Goal: Task Accomplishment & Management: Manage account settings

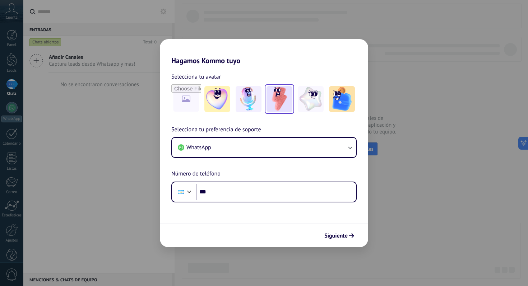
click at [284, 100] on img at bounding box center [279, 99] width 26 height 26
click at [311, 99] on img at bounding box center [311, 99] width 26 height 26
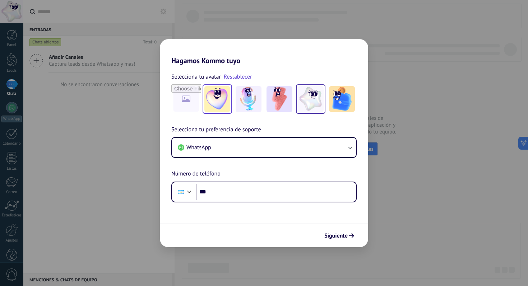
click at [220, 97] on img at bounding box center [217, 99] width 26 height 26
click at [307, 101] on img at bounding box center [311, 99] width 26 height 26
click at [278, 98] on img at bounding box center [279, 99] width 26 height 26
click at [220, 98] on img at bounding box center [217, 99] width 26 height 26
click at [314, 102] on img at bounding box center [311, 99] width 26 height 26
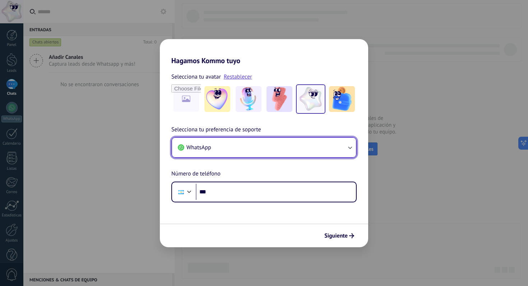
click at [237, 145] on button "WhatsApp" at bounding box center [264, 147] width 184 height 19
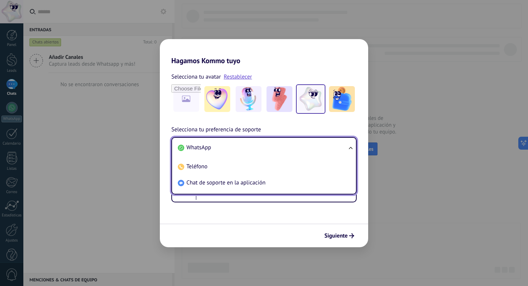
click at [237, 145] on li "WhatsApp" at bounding box center [262, 148] width 175 height 16
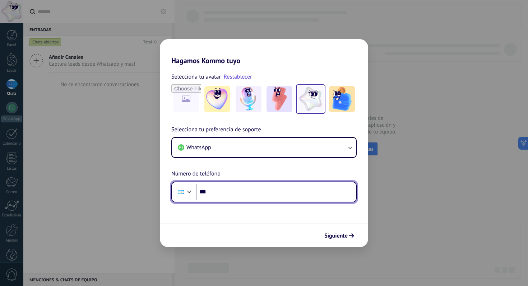
click at [247, 194] on input "***" at bounding box center [276, 192] width 160 height 17
type input "**********"
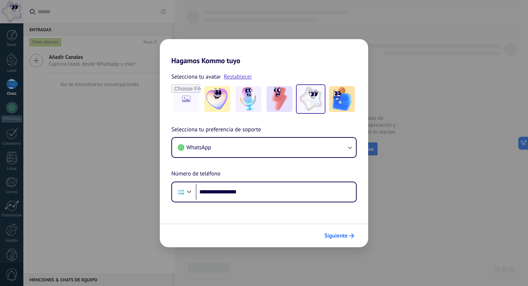
click at [329, 236] on span "Siguiente" at bounding box center [335, 235] width 23 height 5
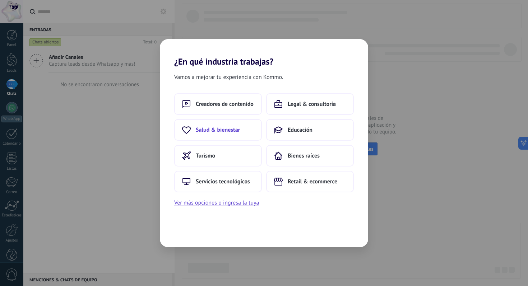
click at [215, 128] on span "Salud & bienestar" at bounding box center [218, 129] width 44 height 7
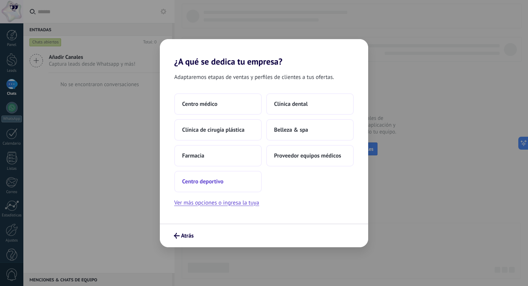
click at [208, 182] on span "Centro deportivo" at bounding box center [202, 181] width 41 height 7
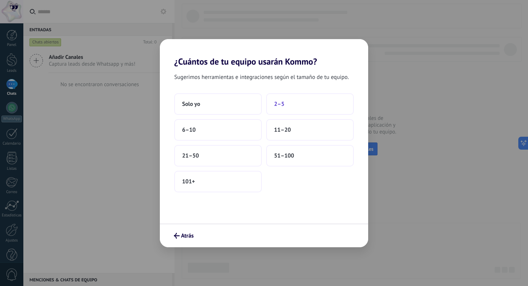
click at [292, 104] on button "2–5" at bounding box center [310, 104] width 88 height 22
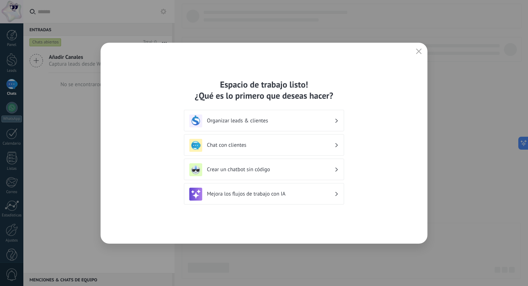
click at [225, 145] on h3 "Chat con clientes" at bounding box center [270, 145] width 127 height 7
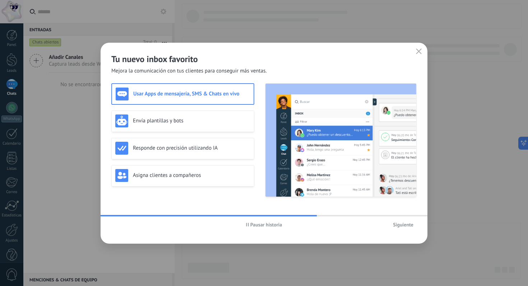
click at [180, 93] on h3 "Usar Apps de mensajería, SMS & Chats en vivo" at bounding box center [191, 93] width 117 height 7
click at [336, 134] on img at bounding box center [340, 140] width 151 height 113
click at [399, 225] on span "Siguiente" at bounding box center [403, 224] width 20 height 5
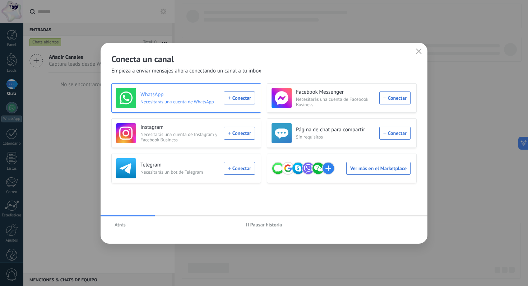
click at [244, 99] on div "WhatsApp Necesitarás una cuenta de WhatsApp Conectar" at bounding box center [185, 98] width 139 height 20
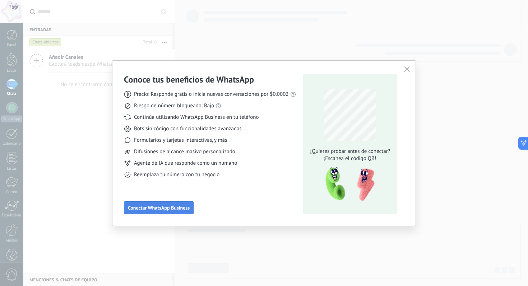
click at [174, 206] on span "Conectar WhatsApp Business" at bounding box center [159, 207] width 62 height 5
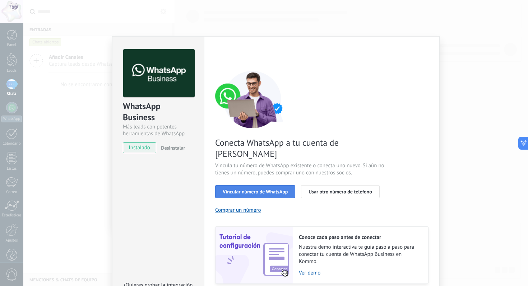
click at [255, 189] on span "Vincular número de WhatsApp" at bounding box center [255, 191] width 65 height 5
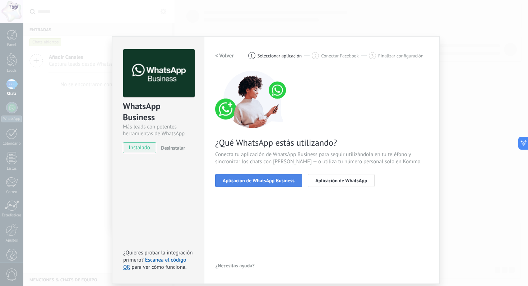
click at [273, 182] on span "Aplicación de WhatsApp Business" at bounding box center [259, 180] width 72 height 5
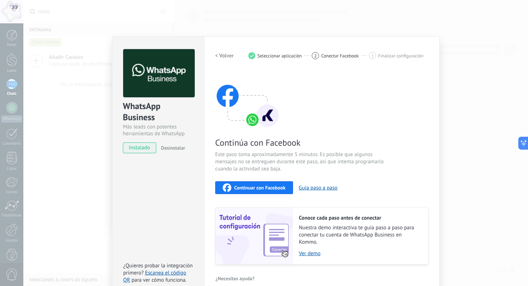
scroll to position [10, 0]
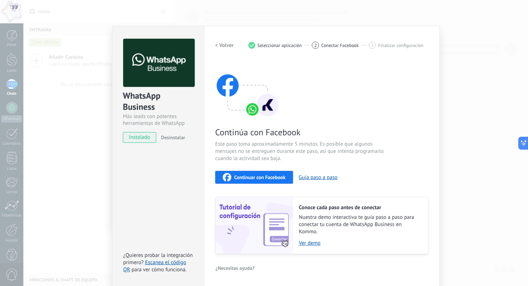
click at [258, 178] on span "Continuar con Facebook" at bounding box center [259, 177] width 51 height 5
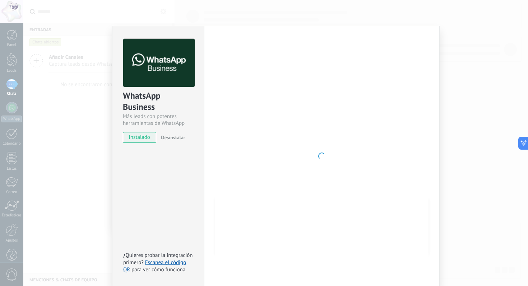
scroll to position [0, 0]
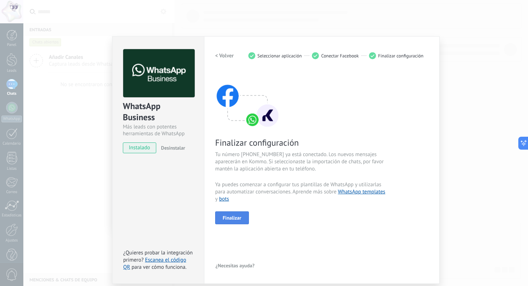
click at [233, 216] on span "Finalizar" at bounding box center [232, 217] width 19 height 5
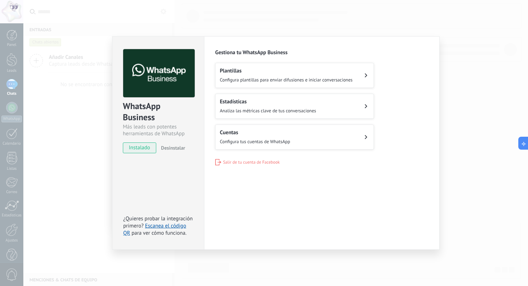
click at [399, 173] on div "Configuraciones Autorizaciones This tab logs the users who have granted integra…" at bounding box center [322, 143] width 236 height 214
click at [256, 142] on span "Configura tus cuentas de WhatsApp" at bounding box center [255, 142] width 70 height 6
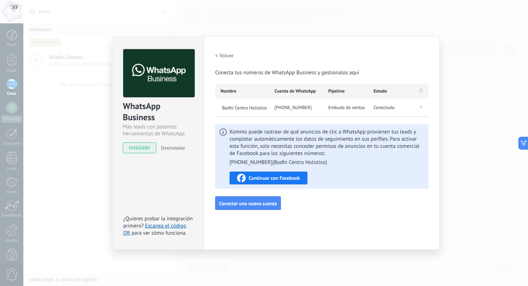
click at [87, 138] on div "WhatsApp Business Más leads con potentes herramientas de WhatsApp instalado Des…" at bounding box center [275, 143] width 504 height 286
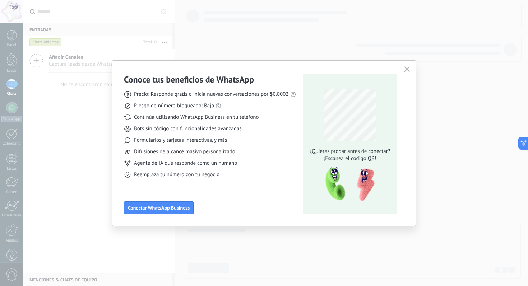
click at [406, 69] on use "button" at bounding box center [406, 68] width 5 height 5
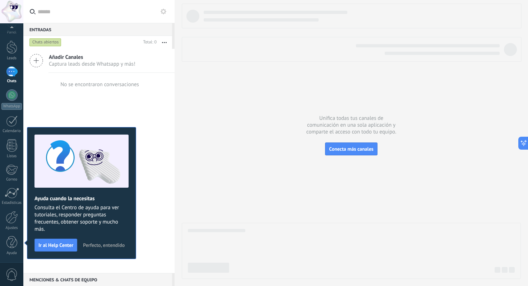
click at [318, 201] on div at bounding box center [351, 141] width 339 height 275
click at [11, 75] on div at bounding box center [11, 71] width 11 height 10
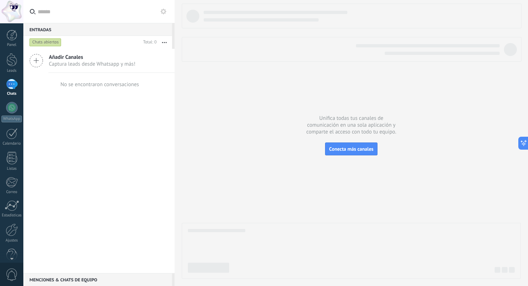
click at [125, 146] on div "Añadir Canales Captura leads desde Whatsapp y más! No se encontraron conversaci…" at bounding box center [98, 161] width 151 height 224
click at [9, 84] on div at bounding box center [11, 84] width 11 height 10
click at [8, 59] on div at bounding box center [11, 59] width 11 height 13
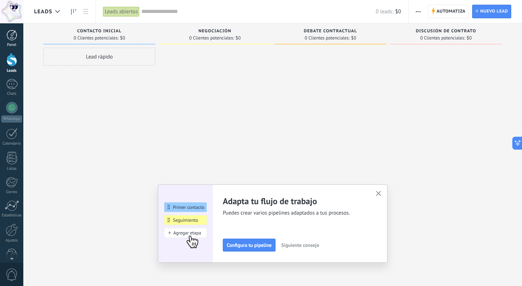
click at [12, 36] on div at bounding box center [11, 35] width 11 height 11
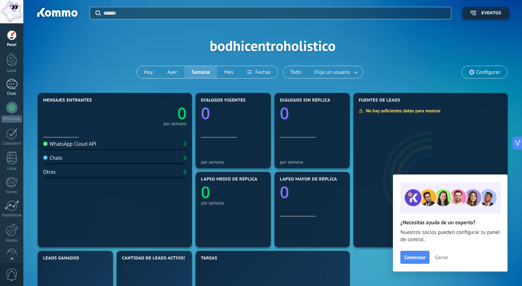
click at [9, 86] on div at bounding box center [11, 84] width 11 height 10
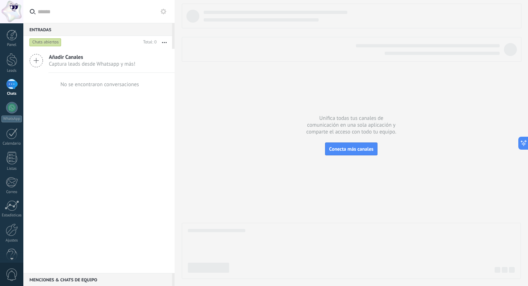
click at [114, 122] on div "Añadir Canales Captura leads desde Whatsapp y más! No se encontraron conversaci…" at bounding box center [98, 161] width 151 height 224
click at [359, 150] on span "Conecta más canales" at bounding box center [351, 149] width 44 height 6
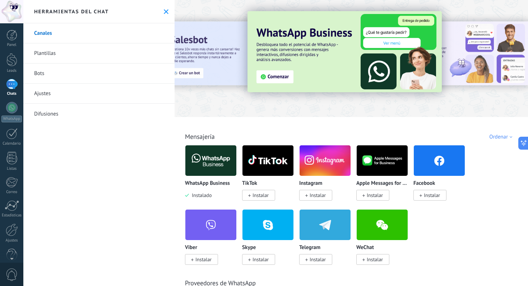
click at [322, 196] on span "Instalar" at bounding box center [317, 195] width 16 height 6
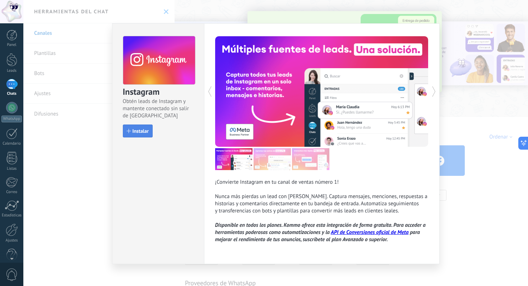
click at [135, 132] on span "Instalar" at bounding box center [140, 131] width 16 height 5
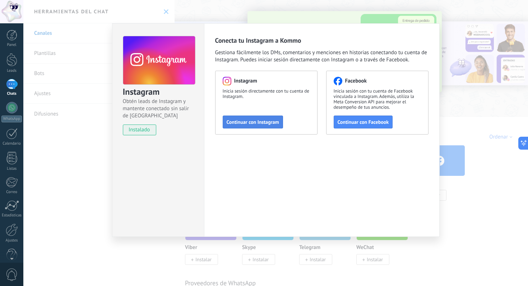
click at [253, 122] on span "Continuar con Instagram" at bounding box center [253, 122] width 52 height 5
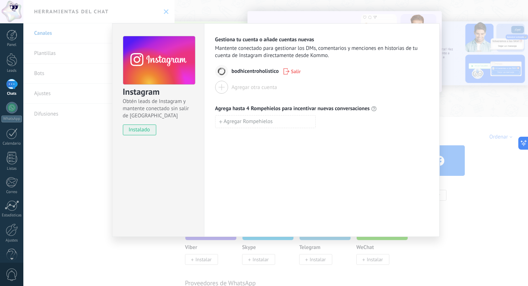
click at [279, 146] on div "Gestiona tu cuenta o añade cuentas nuevas Mantente conectado para gestionar los…" at bounding box center [322, 130] width 236 height 214
click at [240, 72] on span "bodhicentroholistico" at bounding box center [255, 71] width 47 height 7
click at [155, 141] on div "Instagram Obtén leads de Instagram y mantente conectado sin salir de Kommo inst…" at bounding box center [158, 130] width 92 height 214
click at [252, 169] on div "Gestiona tu cuenta o añade cuentas nuevas Mantente conectado para gestionar los…" at bounding box center [322, 130] width 236 height 214
click at [251, 69] on span "bodhicentroholistico" at bounding box center [255, 71] width 47 height 7
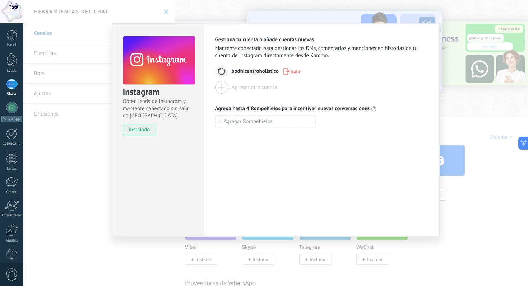
click at [95, 157] on div "Instagram Obtén leads de Instagram y mantente conectado sin salir de Kommo inst…" at bounding box center [275, 143] width 504 height 286
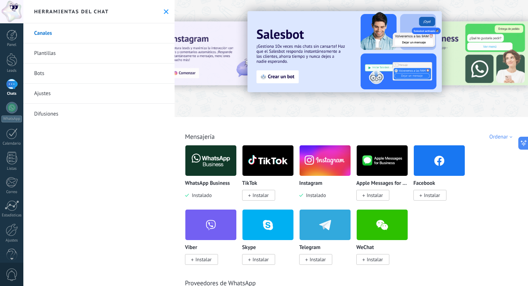
click at [9, 84] on div at bounding box center [11, 84] width 11 height 10
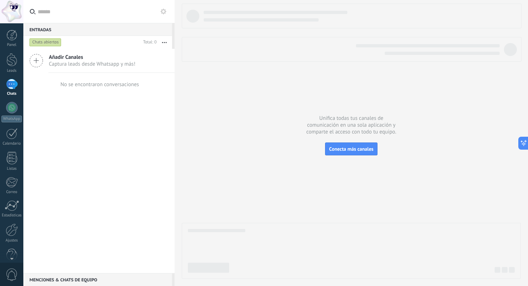
click at [56, 130] on div "Añadir Canales Captura leads desde Whatsapp y más! No se encontraron conversaci…" at bounding box center [98, 161] width 151 height 224
click at [76, 65] on span "Captura leads desde Whatsapp y más!" at bounding box center [92, 64] width 87 height 7
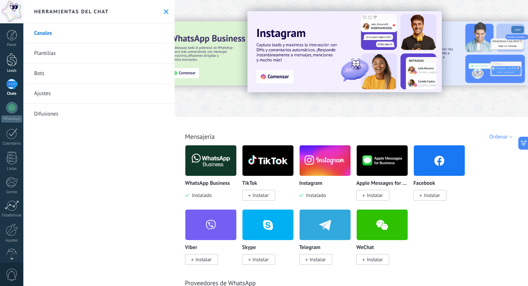
click at [13, 61] on div at bounding box center [11, 59] width 11 height 13
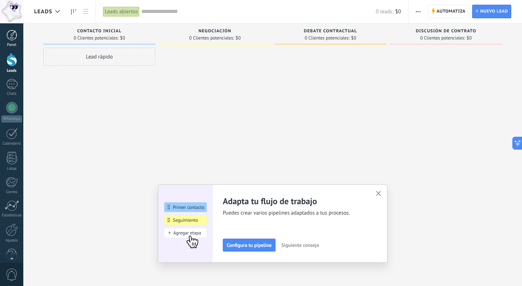
click at [12, 32] on div at bounding box center [11, 35] width 11 height 11
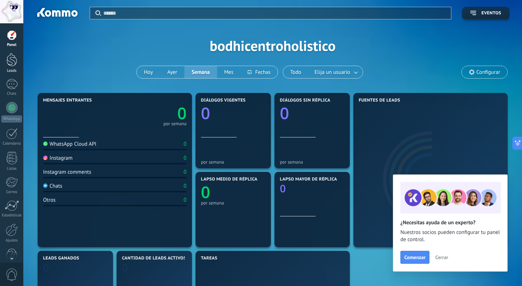
click at [13, 62] on div at bounding box center [11, 59] width 11 height 13
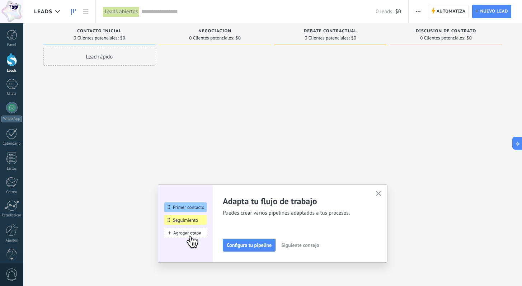
click at [102, 95] on div "Lead rápido" at bounding box center [99, 144] width 112 height 192
click at [382, 193] on icon "button" at bounding box center [378, 193] width 5 height 5
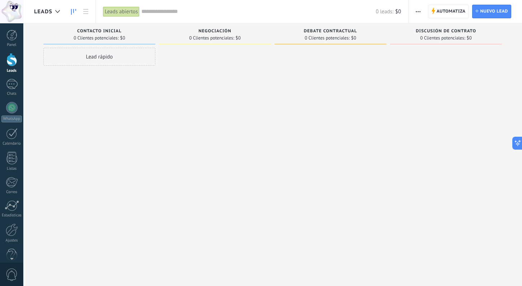
click at [184, 126] on div at bounding box center [215, 144] width 112 height 192
click at [115, 55] on div "Lead rápido" at bounding box center [99, 57] width 112 height 18
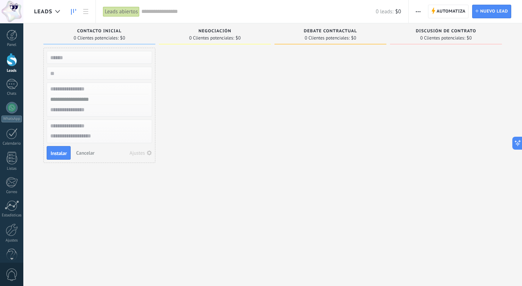
click at [196, 71] on div at bounding box center [215, 144] width 112 height 192
drag, startPoint x: 80, startPoint y: 200, endPoint x: 75, endPoint y: 193, distance: 8.4
click at [80, 200] on div "Lead rápido Instalar Cancelar Ajustes" at bounding box center [99, 144] width 112 height 192
click at [12, 163] on div at bounding box center [11, 158] width 11 height 13
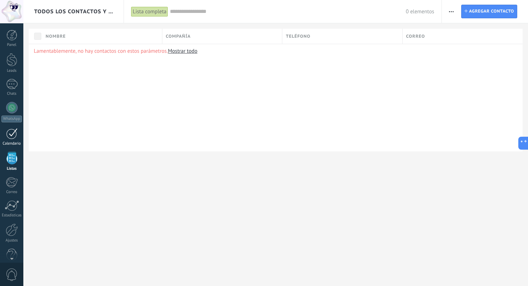
click at [10, 137] on div at bounding box center [11, 133] width 11 height 11
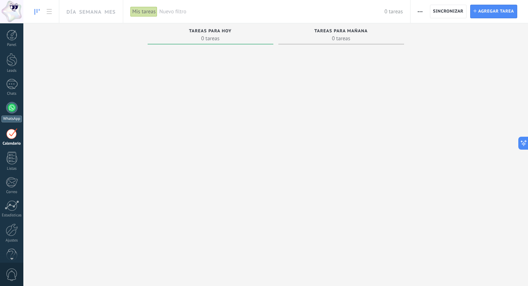
click at [9, 110] on div at bounding box center [11, 107] width 11 height 11
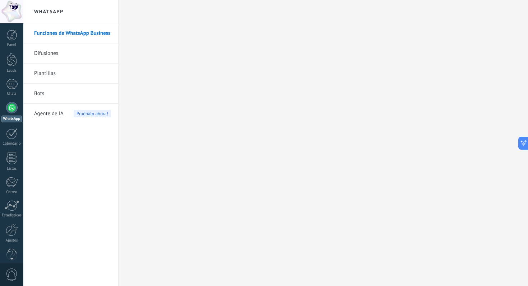
click at [73, 34] on link "Funciones de WhatsApp Business" at bounding box center [72, 33] width 77 height 20
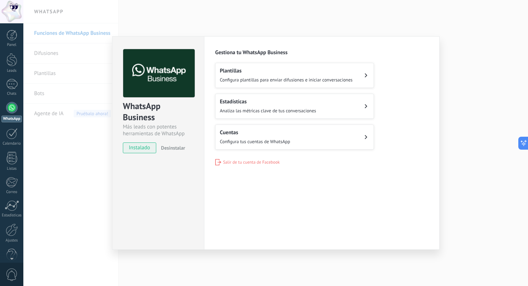
click at [250, 135] on div "Cuentas Configura tus cuentas de WhatsApp" at bounding box center [255, 137] width 70 height 16
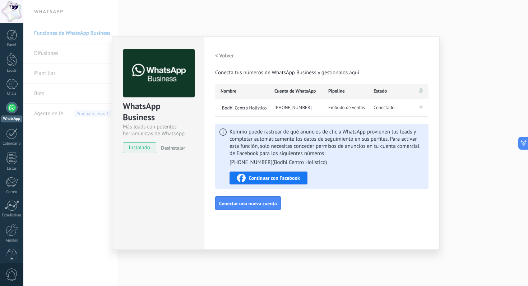
click at [313, 110] on div "+54 9 11 3022-9096" at bounding box center [296, 108] width 54 height 18
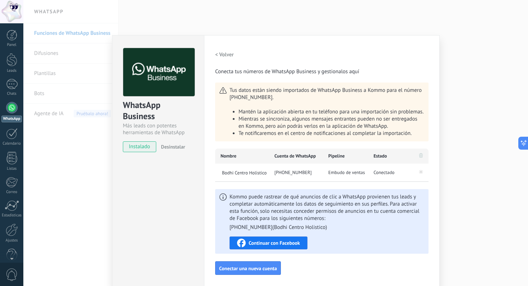
scroll to position [3, 0]
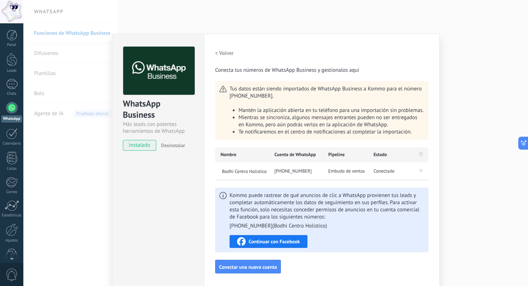
click at [168, 193] on div "WhatsApp Business Más leads con potentes herramientas de WhatsApp instalado Des…" at bounding box center [158, 160] width 92 height 253
click at [160, 208] on div "WhatsApp Business Más leads con potentes herramientas de WhatsApp instalado Des…" at bounding box center [158, 160] width 92 height 253
click at [221, 52] on h2 "< Volver" at bounding box center [224, 53] width 19 height 7
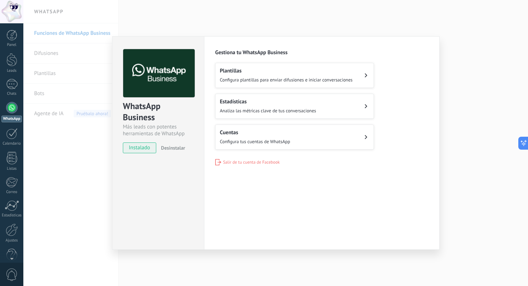
click at [71, 193] on div "WhatsApp Business Más leads con potentes herramientas de WhatsApp instalado Des…" at bounding box center [275, 143] width 504 height 286
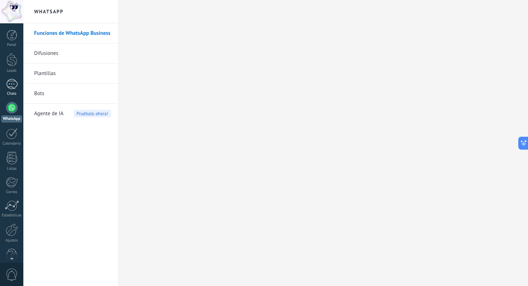
click at [12, 80] on div at bounding box center [11, 84] width 11 height 10
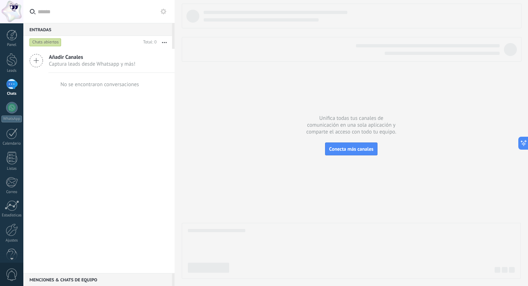
click at [60, 127] on div "Añadir Canales Captura leads desde Whatsapp y más! No se encontraron conversaci…" at bounding box center [98, 161] width 151 height 224
click at [122, 140] on div "Añadir Canales Captura leads desde Whatsapp y más! No se encontraron conversaci…" at bounding box center [98, 161] width 151 height 224
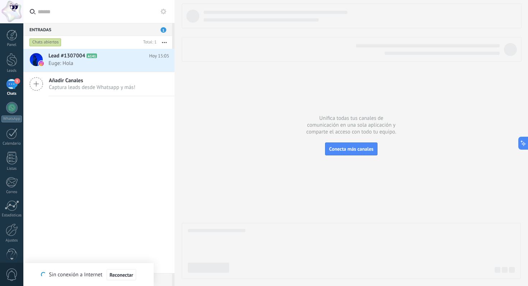
click at [84, 188] on div "Lead #1307004 A141 Hoy 15:05 Euge: Hola Añadir Canales Captura leads desde What…" at bounding box center [98, 161] width 151 height 224
click at [11, 89] on div "1" at bounding box center [11, 84] width 11 height 10
click at [73, 115] on div "Lead #1307004 A141 Hoy 15:05 Euge: Hola Añadir Canales Captura leads desde What…" at bounding box center [98, 161] width 151 height 224
click at [86, 64] on span "Euge: Hola" at bounding box center [101, 63] width 107 height 7
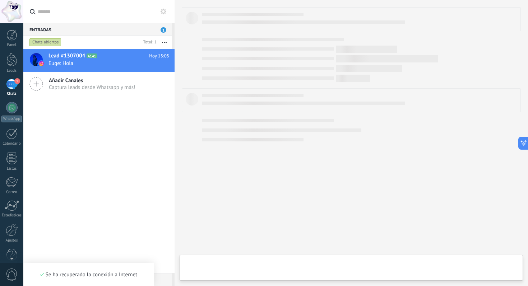
click at [98, 144] on div "Lead #1307004 A141 Hoy 15:05 Euge: Hola Añadir Canales Captura leads desde What…" at bounding box center [98, 161] width 151 height 224
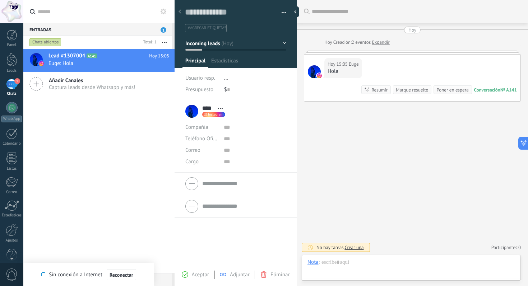
scroll to position [11, 0]
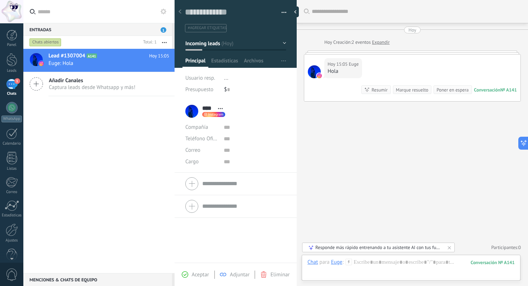
click at [73, 121] on div "Lead #1307004 A141 Hoy 15:05 Euge: Hola Añadir Canales Captura leads desde What…" at bounding box center [98, 161] width 151 height 224
click at [75, 121] on div "Lead #1307004 A141 Hoy 15:05 Euge: Hola Añadir Canales Captura leads desde What…" at bounding box center [98, 161] width 151 height 224
click at [108, 62] on span "Euge: Hola" at bounding box center [101, 63] width 107 height 7
click at [74, 182] on div "Lead #1307004 A141 Hoy 15:05 Euge: Hola Añadir Canales Captura leads desde What…" at bounding box center [98, 161] width 151 height 224
click at [182, 11] on div at bounding box center [180, 12] width 10 height 14
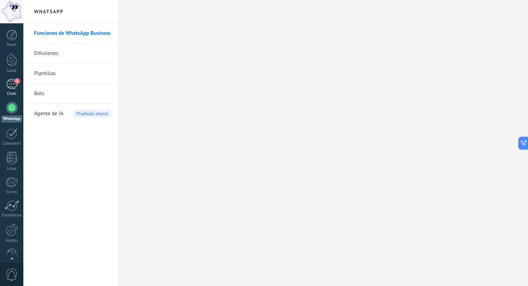
click at [9, 85] on div "1" at bounding box center [11, 84] width 11 height 10
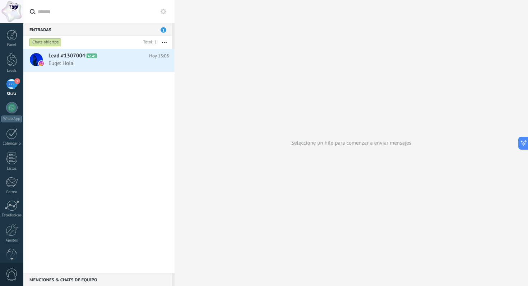
click at [89, 117] on div "Lead #1307004 A141 Hoy 15:05 Euge: Hola" at bounding box center [98, 161] width 151 height 224
click at [129, 60] on span "Euge: Hola" at bounding box center [101, 63] width 107 height 7
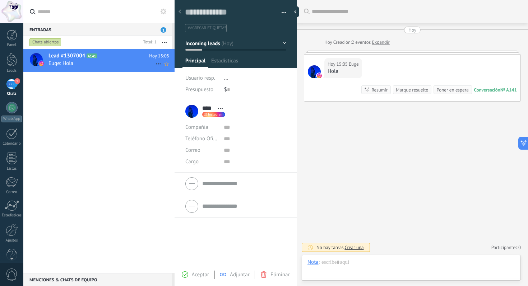
scroll to position [11, 0]
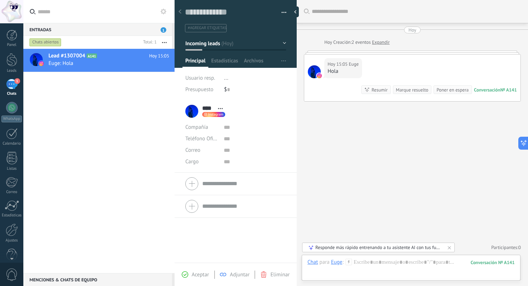
click at [180, 11] on icon at bounding box center [179, 11] width 3 height 4
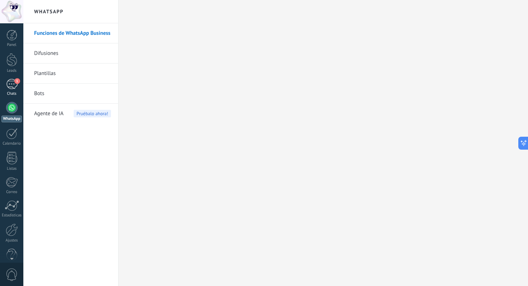
click at [12, 81] on div "1" at bounding box center [11, 84] width 11 height 10
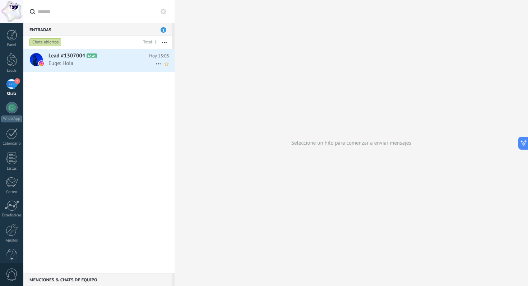
click at [156, 64] on use at bounding box center [158, 64] width 5 height 1
click at [181, 111] on div at bounding box center [264, 143] width 528 height 286
click at [11, 60] on div at bounding box center [11, 59] width 11 height 13
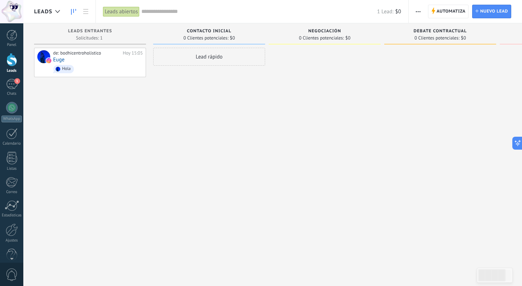
click at [113, 98] on div "de: bodhicentroholistico Hoy 15:05 Euge Hola" at bounding box center [90, 144] width 112 height 192
click at [92, 68] on span "Hola" at bounding box center [98, 69] width 90 height 11
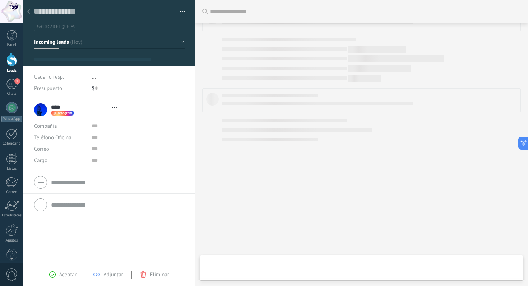
type textarea "**********"
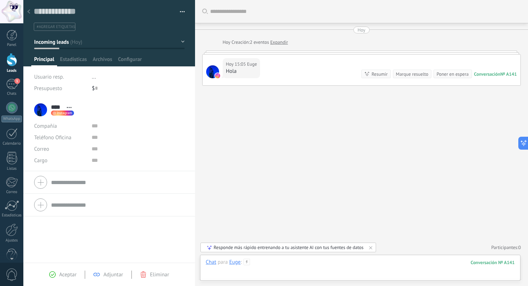
click at [262, 271] on div at bounding box center [360, 270] width 309 height 22
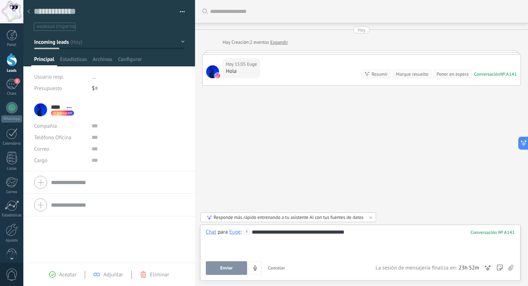
click at [228, 266] on span "Enviar" at bounding box center [226, 268] width 13 height 5
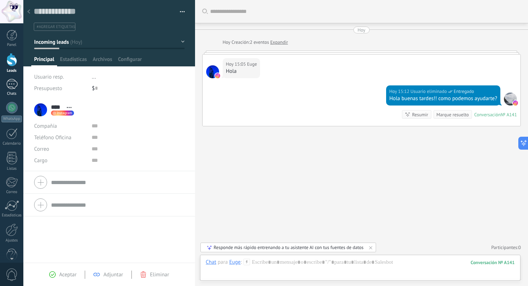
click at [9, 82] on div "1" at bounding box center [11, 84] width 11 height 10
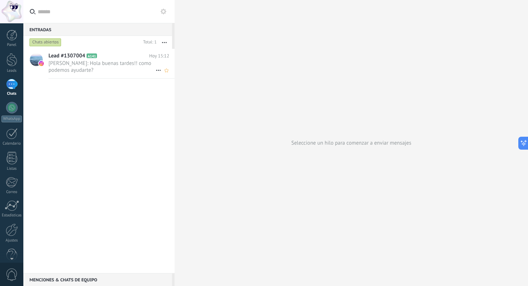
click at [96, 66] on span "Euge Romero: Hola buenas tardes!! como podemos ayudarte?" at bounding box center [101, 67] width 107 height 14
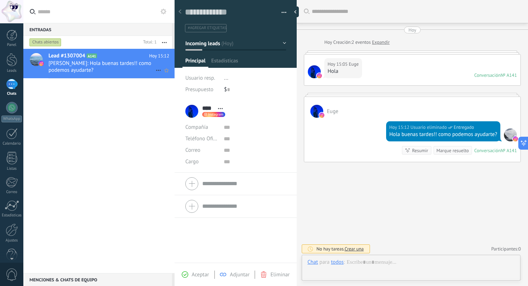
scroll to position [1, 0]
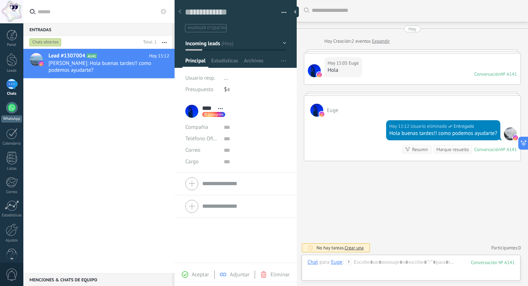
click at [11, 113] on div at bounding box center [11, 107] width 11 height 11
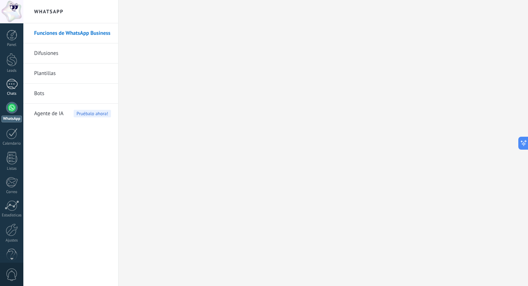
click at [15, 84] on div "1" at bounding box center [11, 84] width 11 height 10
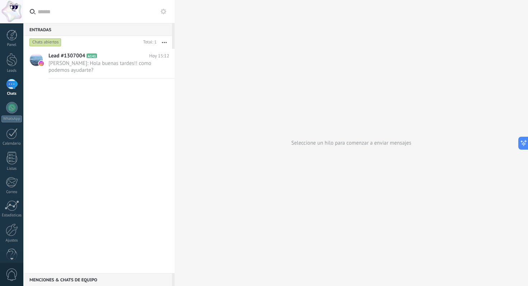
click at [64, 120] on div "Lead #1307004 A141 Hoy 15:12 Euge Romero: Hola buenas tardes!! como podemos ayu…" at bounding box center [98, 161] width 151 height 224
click at [78, 67] on span "Euge Romero: Hola buenas tardes!! como podemos ayudarte?" at bounding box center [101, 67] width 107 height 14
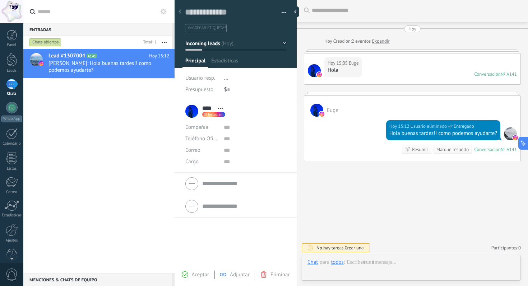
scroll to position [11, 0]
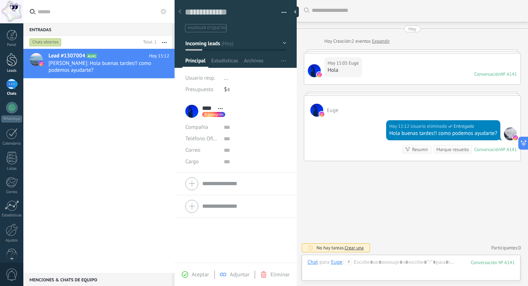
click at [12, 64] on div at bounding box center [11, 59] width 11 height 13
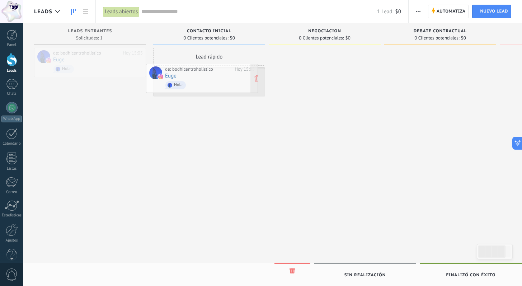
drag, startPoint x: 95, startPoint y: 62, endPoint x: 211, endPoint y: 82, distance: 117.3
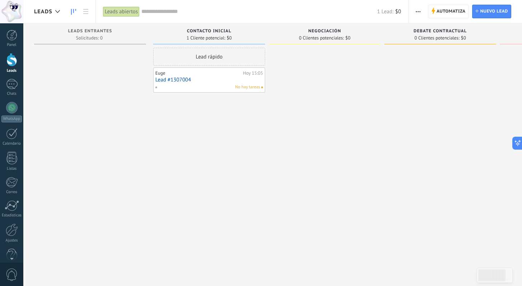
click at [222, 82] on link "Lead #1307004" at bounding box center [209, 80] width 108 height 6
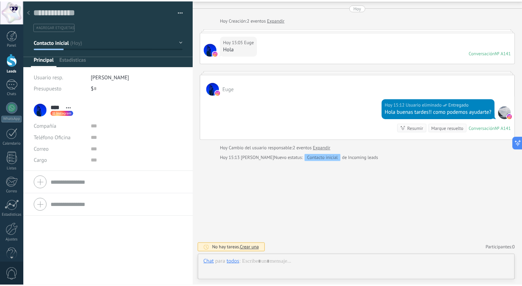
scroll to position [11, 0]
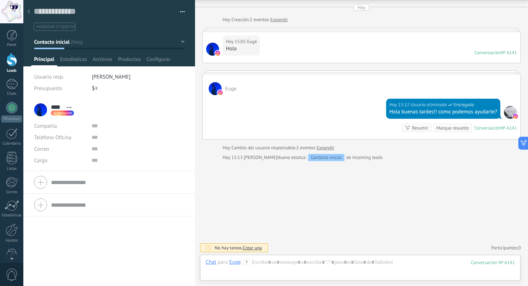
click at [29, 11] on use at bounding box center [28, 11] width 3 height 4
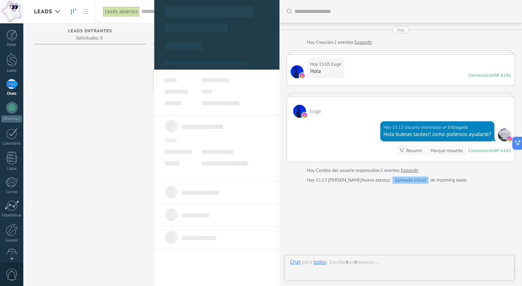
scroll to position [23, 0]
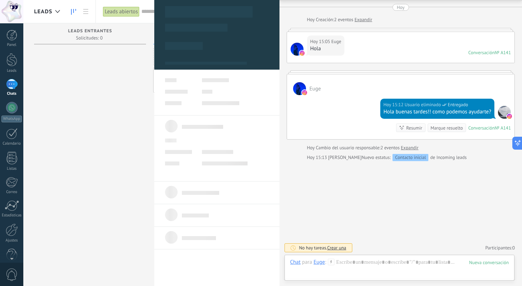
click at [81, 96] on div at bounding box center [90, 144] width 112 height 192
click at [104, 127] on div at bounding box center [90, 144] width 112 height 192
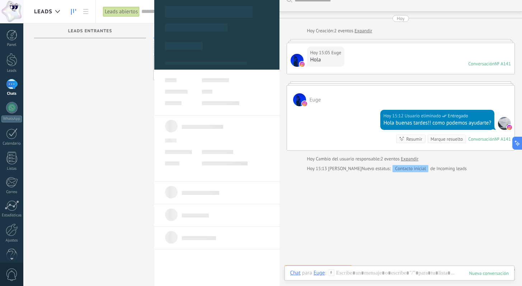
scroll to position [0, 0]
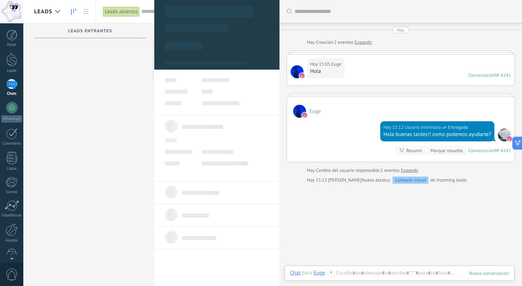
click at [113, 13] on div "Leads abiertos" at bounding box center [121, 11] width 37 height 10
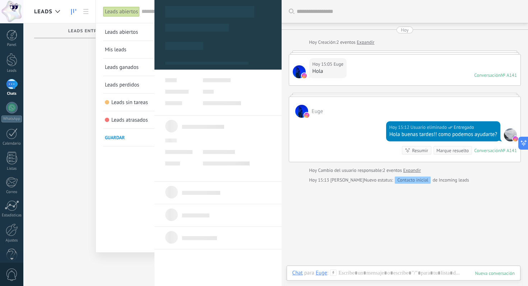
click at [66, 69] on div at bounding box center [264, 143] width 528 height 286
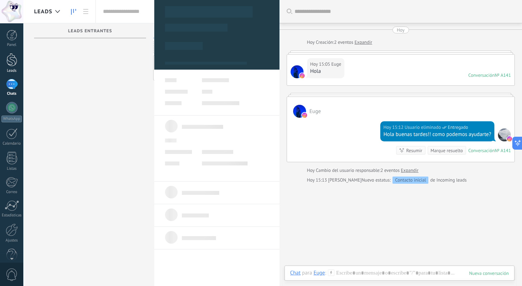
click at [10, 63] on div at bounding box center [11, 59] width 11 height 13
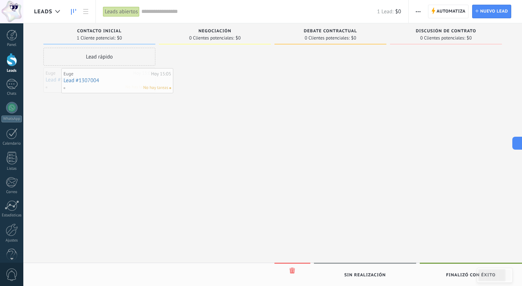
drag, startPoint x: 103, startPoint y: 81, endPoint x: 118, endPoint y: 81, distance: 15.1
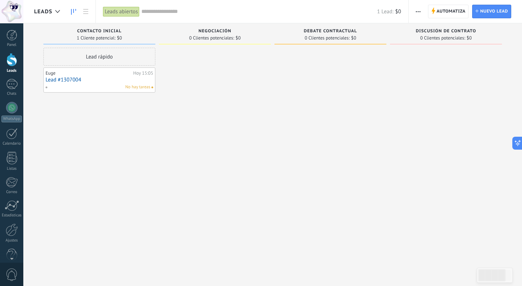
click at [102, 78] on link "Lead #1307004" at bounding box center [100, 80] width 108 height 6
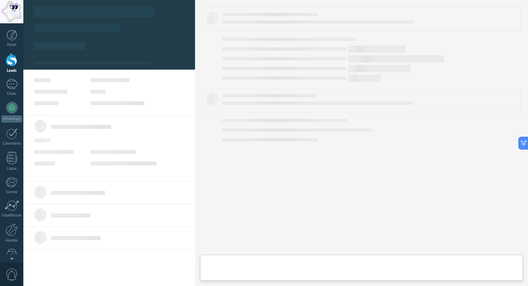
type textarea "**********"
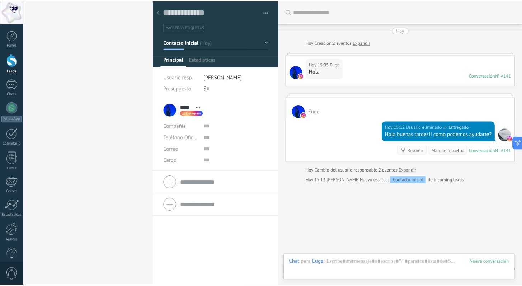
scroll to position [23, 0]
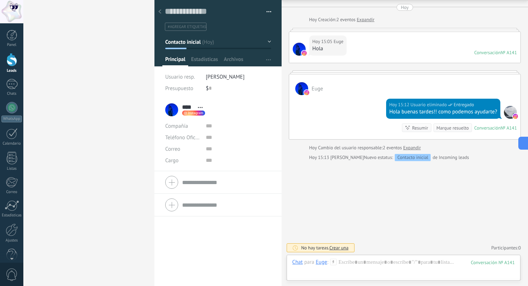
click at [158, 9] on div at bounding box center [160, 12] width 10 height 14
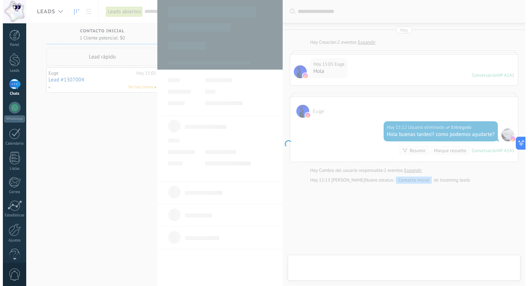
scroll to position [23, 0]
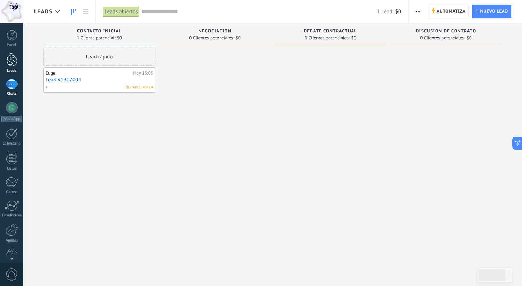
click at [11, 60] on div at bounding box center [11, 59] width 11 height 13
click at [13, 88] on div "1" at bounding box center [11, 84] width 11 height 10
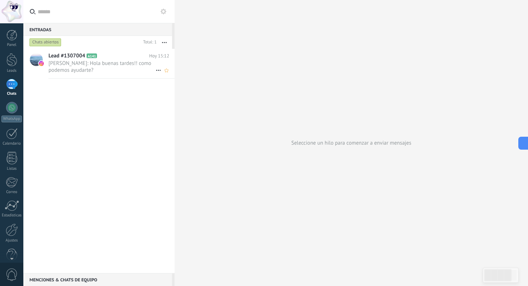
click at [155, 72] on icon at bounding box center [158, 70] width 9 height 9
click at [12, 109] on div at bounding box center [11, 107] width 11 height 11
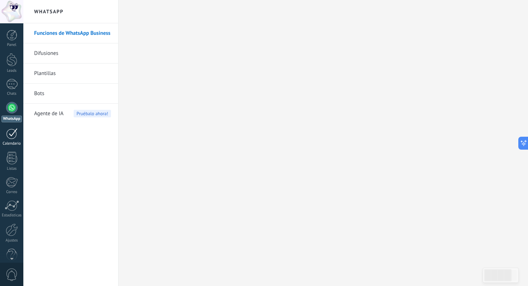
click at [14, 136] on div at bounding box center [11, 133] width 11 height 11
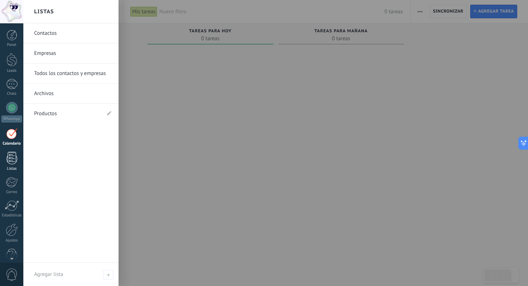
click at [10, 161] on div at bounding box center [11, 158] width 11 height 13
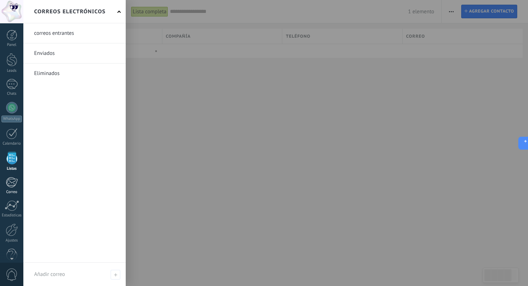
click at [13, 186] on div at bounding box center [12, 182] width 12 height 11
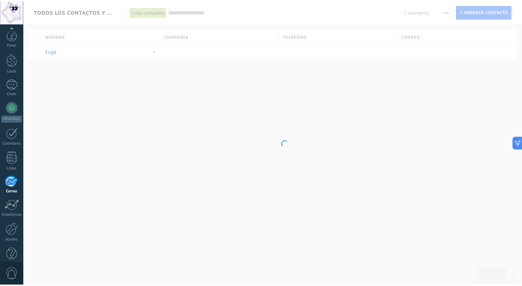
scroll to position [13, 0]
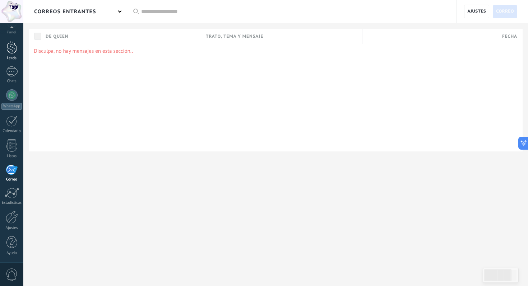
click at [10, 47] on div at bounding box center [11, 47] width 11 height 13
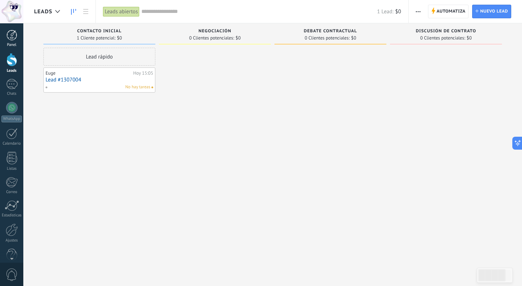
click at [11, 35] on div at bounding box center [11, 35] width 11 height 11
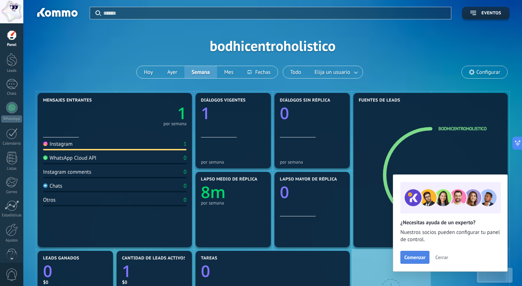
click at [420, 258] on span "Comenzar" at bounding box center [415, 257] width 21 height 5
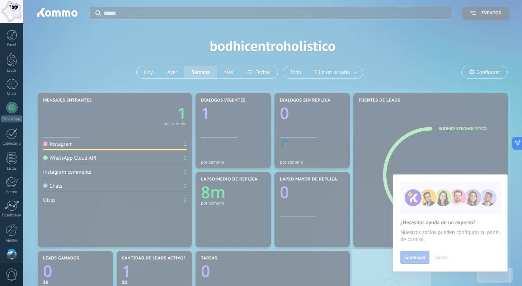
scroll to position [13, 0]
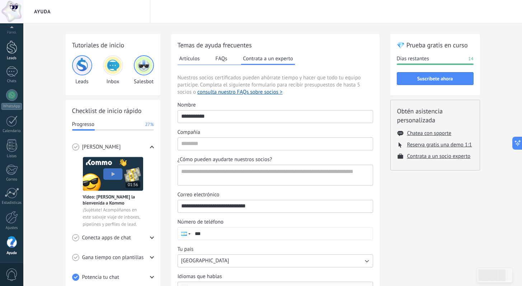
click at [9, 48] on div at bounding box center [11, 47] width 11 height 13
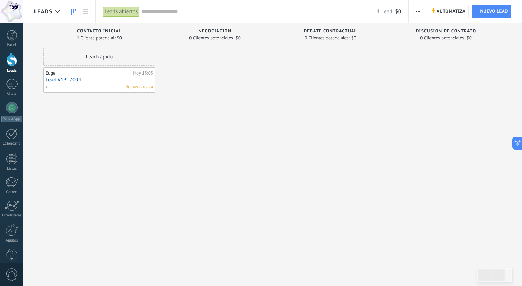
click at [89, 133] on div "Lead rápido Euge Hoy 15:05 Lead #1307004 No hay tareas" at bounding box center [99, 144] width 112 height 192
click at [51, 9] on span "Leads" at bounding box center [43, 11] width 18 height 7
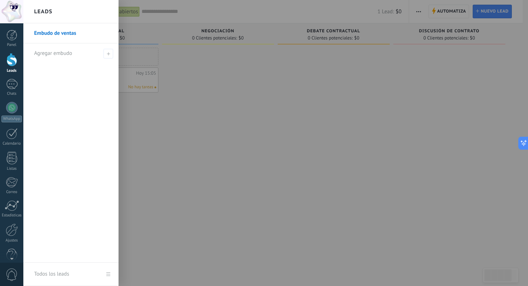
click at [56, 37] on link "Embudo de ventas" at bounding box center [72, 33] width 77 height 20
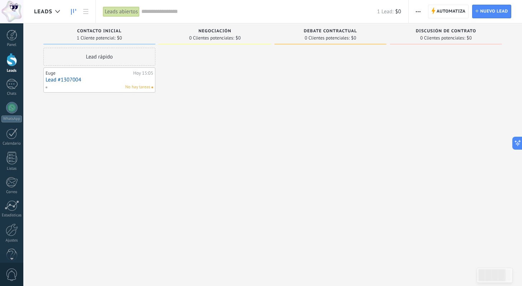
click at [197, 101] on div at bounding box center [215, 144] width 112 height 192
click at [204, 107] on div at bounding box center [215, 144] width 112 height 192
click at [105, 31] on span "Contacto inicial" at bounding box center [99, 31] width 45 height 5
click at [418, 12] on span "button" at bounding box center [418, 12] width 5 height 14
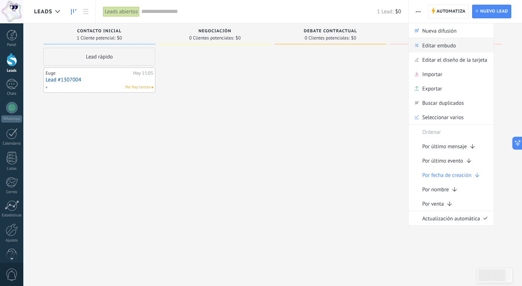
click at [467, 48] on div "Editar embudo" at bounding box center [451, 45] width 85 height 14
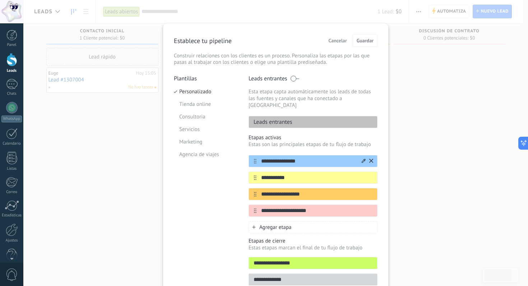
click at [300, 158] on input "**********" at bounding box center [308, 162] width 104 height 8
click at [311, 174] on input "**********" at bounding box center [308, 178] width 104 height 8
type input "*"
type input "*********"
drag, startPoint x: 313, startPoint y: 190, endPoint x: 258, endPoint y: 187, distance: 54.3
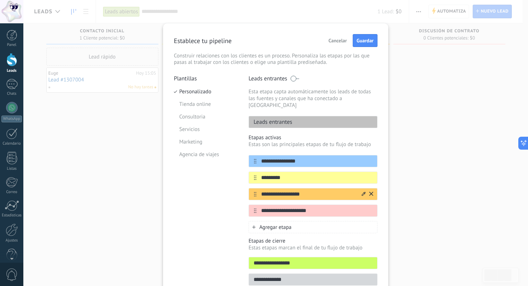
click at [258, 191] on input "**********" at bounding box center [308, 195] width 104 height 8
type input "*"
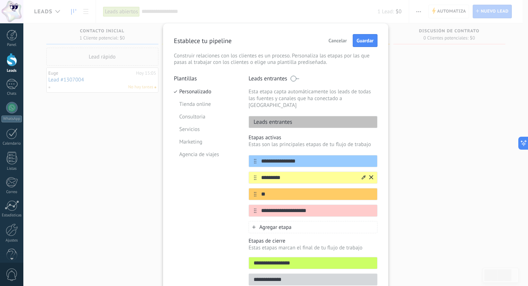
type input "*"
type input "**********"
click at [330, 207] on input "**********" at bounding box center [308, 211] width 104 height 8
drag, startPoint x: 318, startPoint y: 204, endPoint x: 260, endPoint y: 205, distance: 58.9
click at [260, 207] on input "**********" at bounding box center [308, 211] width 104 height 8
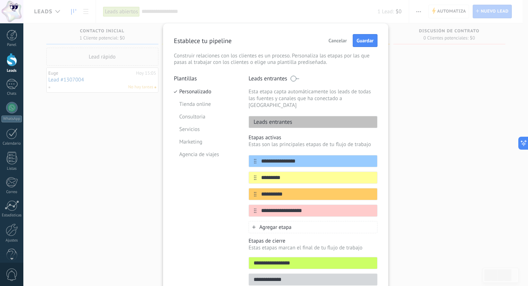
type input "**********"
click at [284, 260] on input "**********" at bounding box center [313, 264] width 128 height 8
drag, startPoint x: 306, startPoint y: 258, endPoint x: 251, endPoint y: 257, distance: 54.6
click at [251, 260] on input "**********" at bounding box center [313, 264] width 128 height 8
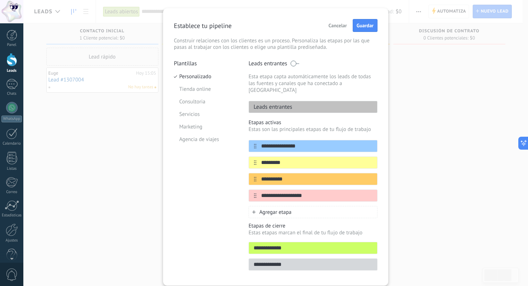
scroll to position [32, 0]
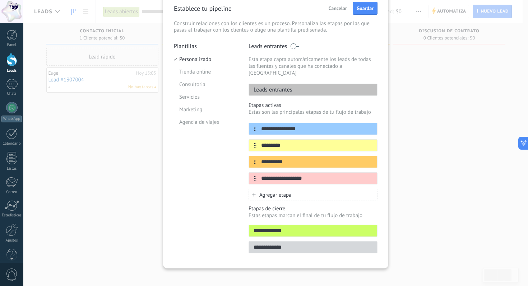
type input "**********"
click at [288, 244] on input "**********" at bounding box center [313, 248] width 128 height 8
drag, startPoint x: 291, startPoint y: 241, endPoint x: 250, endPoint y: 239, distance: 41.4
click at [250, 244] on input "**********" at bounding box center [313, 248] width 128 height 8
click at [256, 191] on div "Agregar etapa" at bounding box center [312, 195] width 129 height 12
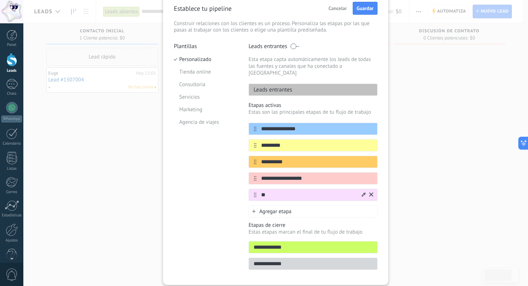
type input "*"
type input "**********"
click at [238, 216] on div "**********" at bounding box center [276, 159] width 204 height 232
click at [366, 11] on button "Guardar" at bounding box center [365, 8] width 25 height 13
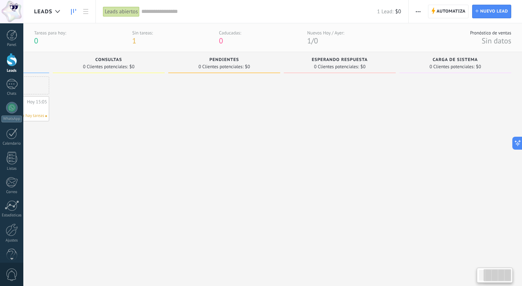
drag, startPoint x: 365, startPoint y: 173, endPoint x: 115, endPoint y: 169, distance: 249.9
click at [113, 168] on div "Leads Entrantes Solicitudes: 0 0 0 0 0 0 0 0 0 Contacto inicial 1 Cliente poten…" at bounding box center [229, 160] width 585 height 217
drag, startPoint x: 329, startPoint y: 175, endPoint x: 220, endPoint y: 172, distance: 109.2
click at [220, 172] on div "Leads Entrantes Solicitudes: 0 0 0 0 0 0 0 0 0 Contacto inicial 1 Cliente poten…" at bounding box center [229, 160] width 585 height 217
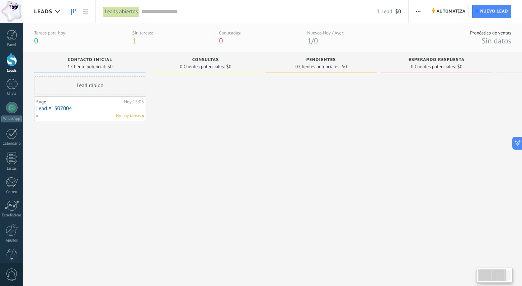
drag, startPoint x: 228, startPoint y: 174, endPoint x: 427, endPoint y: 176, distance: 199.6
click at [427, 176] on div "Leads Entrantes Solicitudes: 0 0 0 0 0 0 0 0 0 Contacto inicial 1 Cliente poten…" at bounding box center [326, 160] width 585 height 217
click at [10, 66] on div at bounding box center [11, 59] width 11 height 13
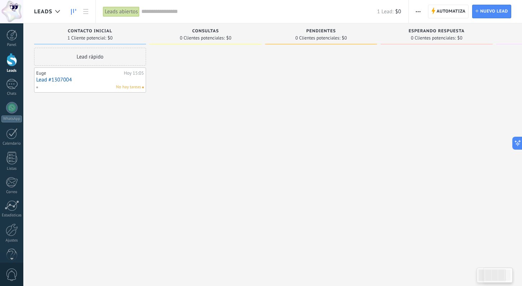
click at [86, 83] on div "Euge Hoy 15:05 Lead #1307004 No hay tareas" at bounding box center [90, 80] width 108 height 21
click at [83, 81] on link "Lead #1307004" at bounding box center [90, 80] width 108 height 6
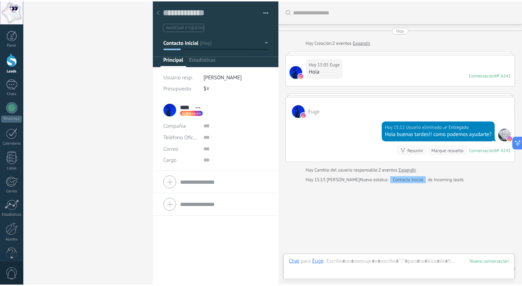
scroll to position [11, 0]
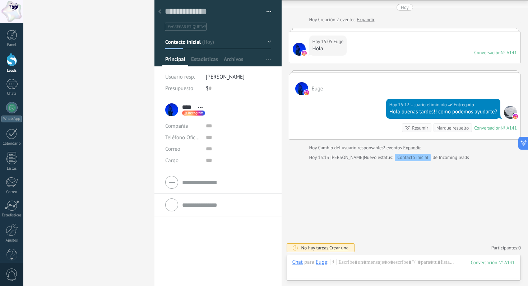
click at [234, 78] on span "[PERSON_NAME]" at bounding box center [225, 77] width 39 height 7
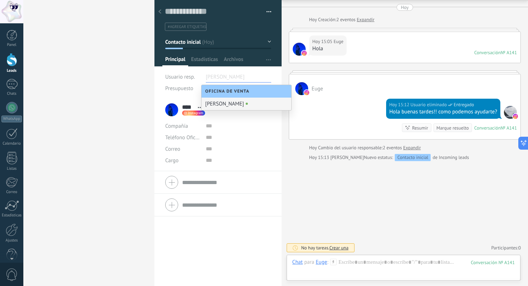
click at [245, 106] on div "[PERSON_NAME]" at bounding box center [246, 104] width 90 height 13
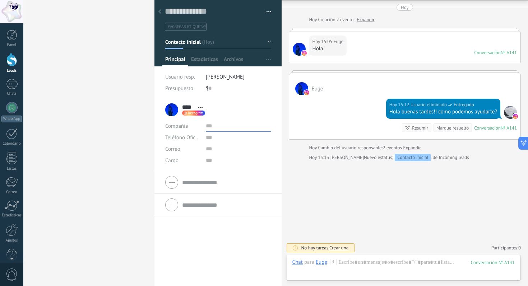
click at [206, 125] on input "text" at bounding box center [238, 125] width 65 height 11
click at [214, 135] on input "text" at bounding box center [238, 137] width 65 height 11
click at [215, 149] on input "text" at bounding box center [238, 148] width 65 height 11
click at [217, 159] on input "text" at bounding box center [238, 160] width 65 height 11
drag, startPoint x: 192, startPoint y: 260, endPoint x: 198, endPoint y: 249, distance: 12.7
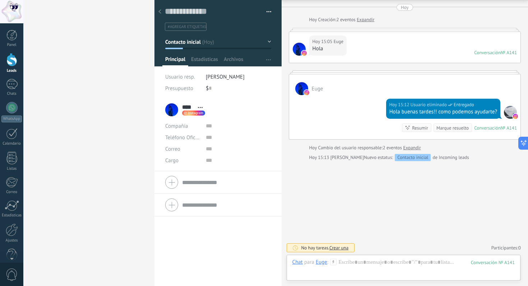
click at [192, 260] on div "**** Euge **** Euge Apellido Abrir detalle Copie el nombre" at bounding box center [217, 192] width 127 height 187
click at [160, 13] on use at bounding box center [159, 11] width 3 height 4
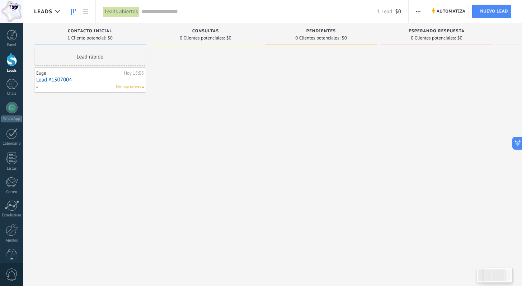
click at [12, 65] on div at bounding box center [11, 59] width 11 height 13
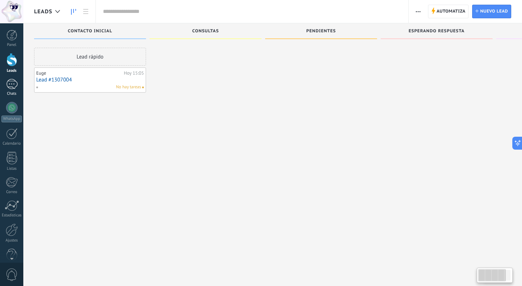
click at [13, 85] on div "1" at bounding box center [11, 84] width 11 height 10
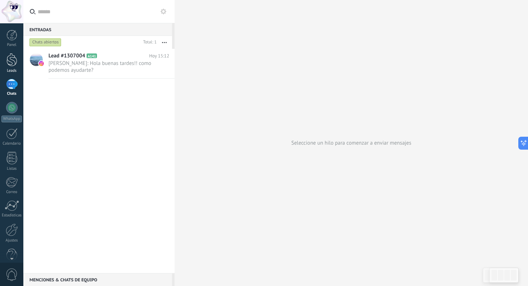
click at [11, 62] on div at bounding box center [11, 59] width 11 height 13
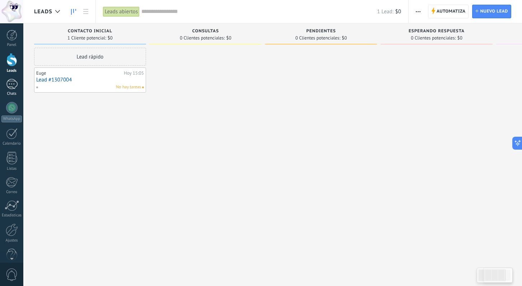
click at [14, 89] on div "1" at bounding box center [11, 84] width 11 height 10
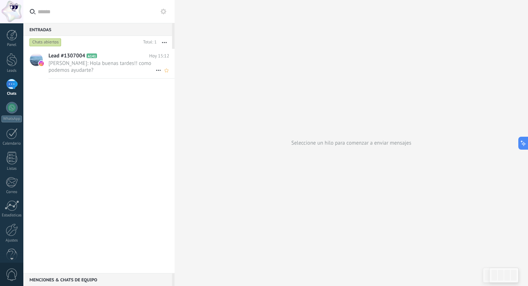
click at [156, 71] on use at bounding box center [158, 70] width 5 height 1
click at [194, 75] on span "Conversación cerrada" at bounding box center [190, 74] width 49 height 14
click at [11, 65] on div at bounding box center [11, 59] width 11 height 13
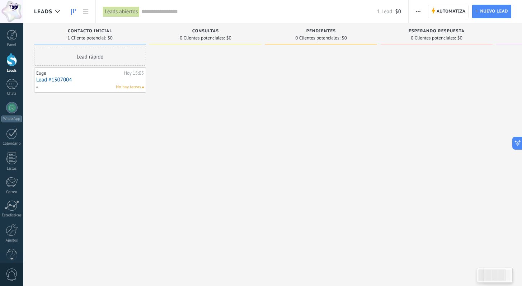
click at [65, 99] on div "Lead rápido Euge Hoy 15:05 Lead #1307004 No hay tareas" at bounding box center [90, 144] width 112 height 192
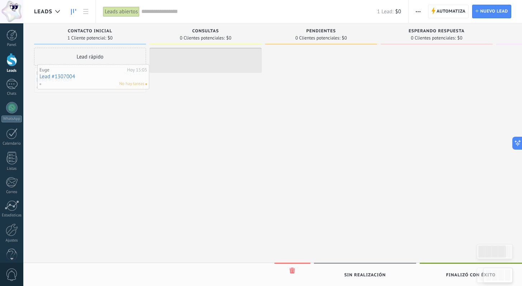
drag, startPoint x: 82, startPoint y: 78, endPoint x: 94, endPoint y: 80, distance: 12.5
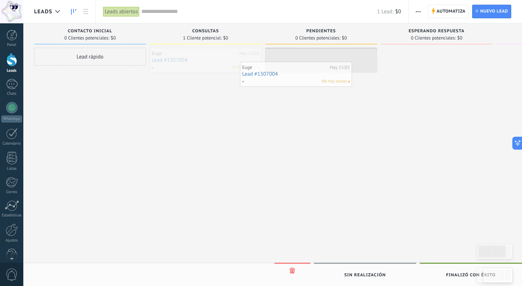
drag, startPoint x: 225, startPoint y: 59, endPoint x: 325, endPoint y: 70, distance: 100.8
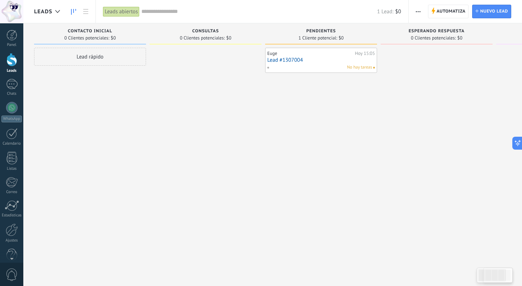
click at [327, 62] on link "Lead #1307004" at bounding box center [321, 60] width 108 height 6
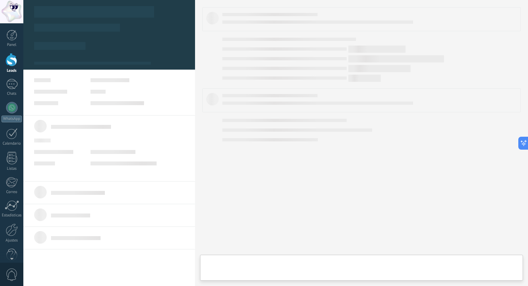
type textarea "**********"
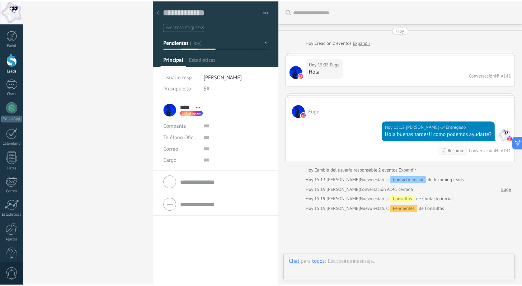
scroll to position [52, 0]
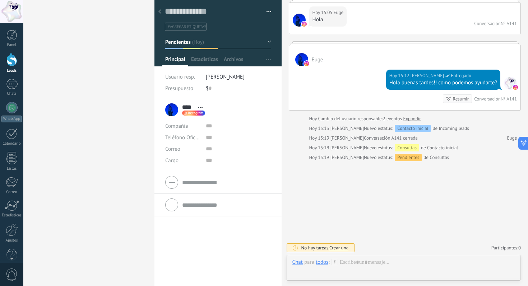
click at [158, 10] on div at bounding box center [160, 12] width 10 height 14
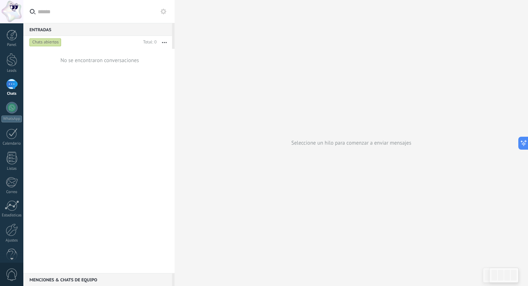
click at [62, 148] on div "No se encontraron conversaciones" at bounding box center [98, 161] width 151 height 224
click at [4, 91] on link "1 Chats" at bounding box center [11, 87] width 23 height 17
click at [8, 88] on div "1" at bounding box center [11, 84] width 11 height 10
click at [13, 60] on div at bounding box center [11, 59] width 11 height 13
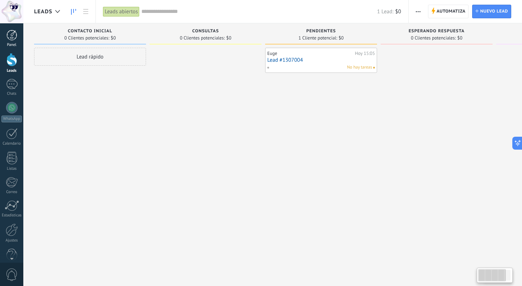
click at [11, 39] on div at bounding box center [11, 35] width 11 height 11
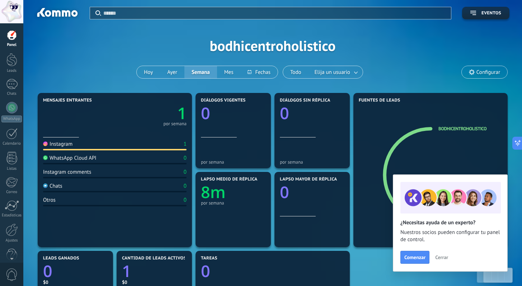
click at [88, 72] on div "Aplicar Eventos bodhicentroholistico Hoy Ayer Semana Mes Todo Elija un usuario …" at bounding box center [272, 45] width 477 height 91
click at [357, 73] on link at bounding box center [356, 72] width 13 height 12
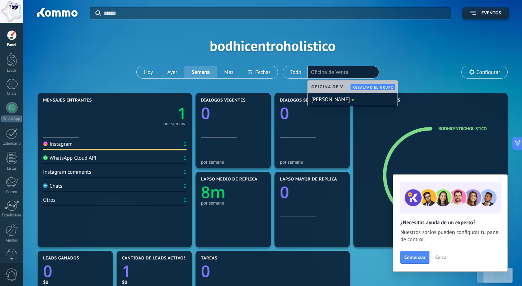
click at [413, 66] on div "Aplicar Eventos bodhicentroholistico Hoy Ayer Semana Mes Todo Elija un usuario …" at bounding box center [272, 45] width 477 height 91
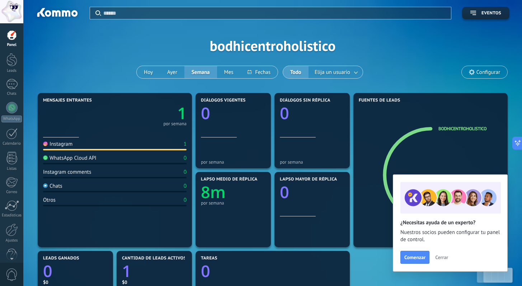
click at [496, 74] on span "Configurar" at bounding box center [489, 72] width 24 height 6
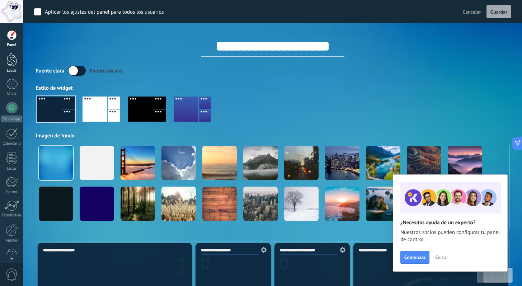
click at [15, 67] on link "Leads" at bounding box center [11, 63] width 23 height 20
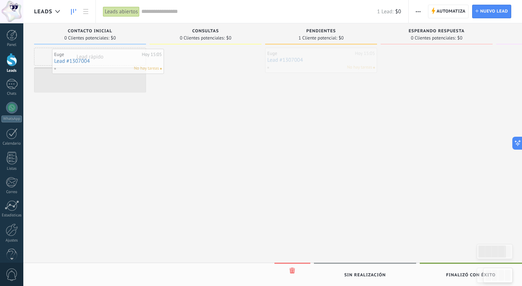
drag, startPoint x: 327, startPoint y: 64, endPoint x: 114, endPoint y: 65, distance: 213.3
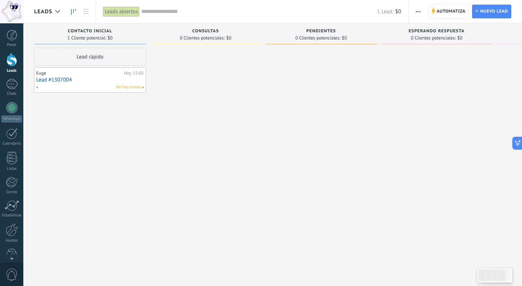
click at [127, 138] on div "Lead rápido Euge Hoy 15:05 Lead #1307004 No hay tareas" at bounding box center [90, 144] width 112 height 192
click at [85, 10] on icon at bounding box center [85, 11] width 5 height 5
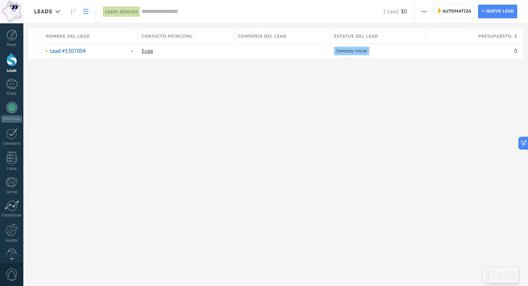
click at [86, 71] on div "Leads Automatiza Nueva difusión Editar embudo Imprimir Ajustes de la lista Impo…" at bounding box center [275, 40] width 504 height 81
click at [185, 54] on div "Euge" at bounding box center [184, 51] width 93 height 14
click at [474, 52] on div "0" at bounding box center [471, 51] width 91 height 14
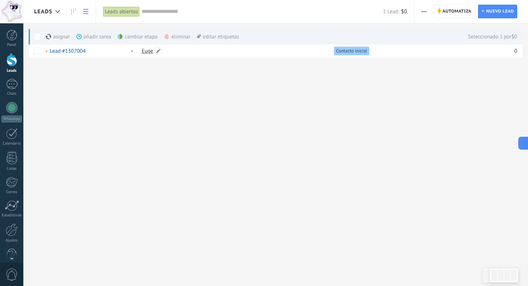
click at [152, 88] on div "Leads Automatiza Nueva difusión Editar embudo Imprimir Ajustes de la lista Impo…" at bounding box center [275, 143] width 504 height 286
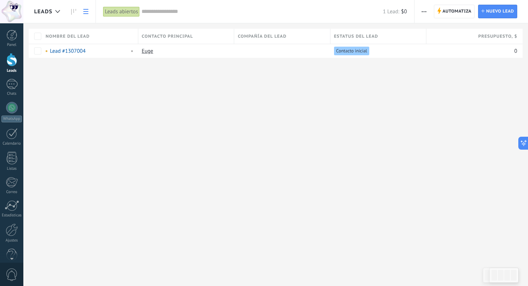
click at [48, 80] on div "Leads Automatiza Nueva difusión Editar embudo Imprimir Ajustes de la lista Impo…" at bounding box center [275, 40] width 504 height 81
click at [17, 36] on link "Panel" at bounding box center [11, 39] width 23 height 18
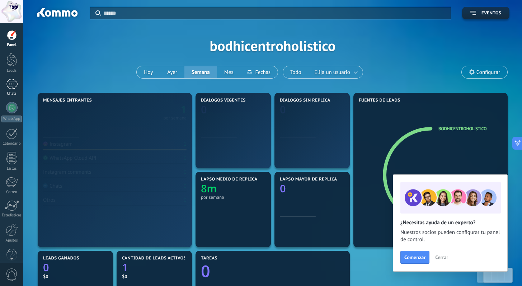
click at [13, 85] on div "1" at bounding box center [11, 84] width 11 height 10
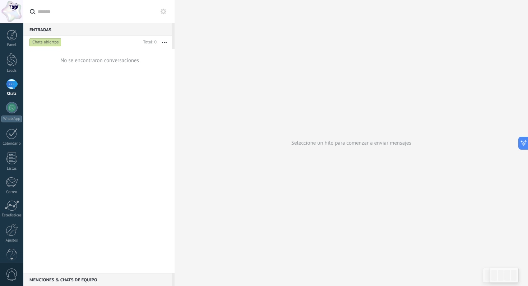
click at [10, 51] on div "Panel Leads 1 Chats WhatsApp Clientes" at bounding box center [11, 153] width 23 height 246
click at [13, 107] on div at bounding box center [11, 107] width 11 height 11
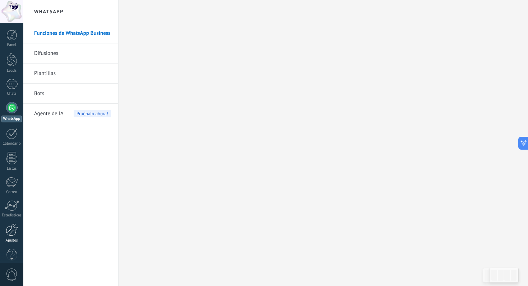
click at [8, 237] on link "Ajustes" at bounding box center [11, 233] width 23 height 19
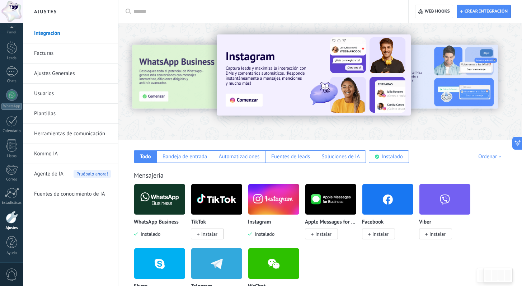
click at [16, 220] on div at bounding box center [12, 217] width 12 height 13
click at [160, 206] on img at bounding box center [159, 199] width 51 height 35
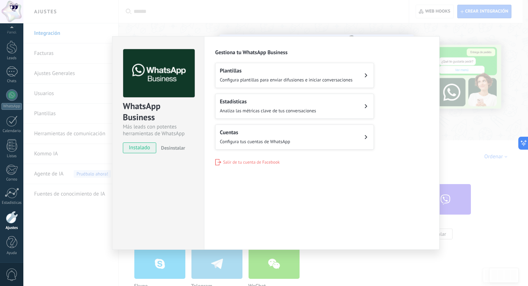
click at [266, 138] on div "Cuentas Configura tus cuentas de WhatsApp" at bounding box center [255, 137] width 70 height 16
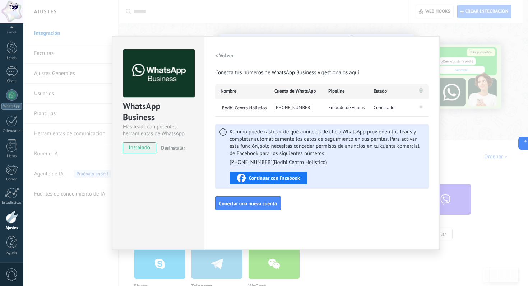
click at [74, 145] on div "WhatsApp Business Más leads con potentes herramientas de WhatsApp instalado Des…" at bounding box center [275, 143] width 504 height 286
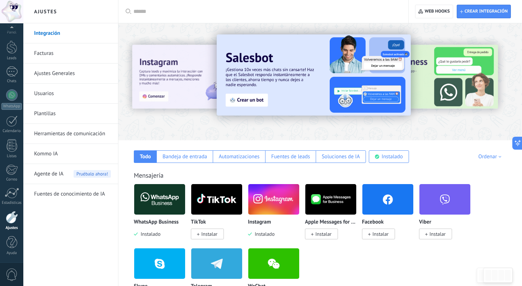
click at [162, 209] on img at bounding box center [159, 199] width 51 height 35
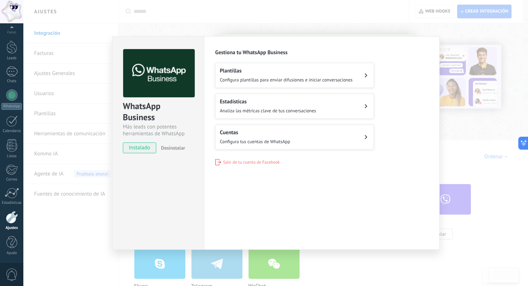
click at [277, 135] on h2 "Cuentas" at bounding box center [255, 132] width 70 height 7
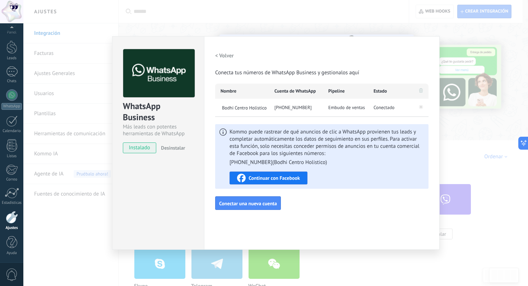
click at [385, 109] on span "Conectado" at bounding box center [383, 107] width 21 height 7
click at [351, 108] on span "Embudo de ventas" at bounding box center [346, 107] width 37 height 7
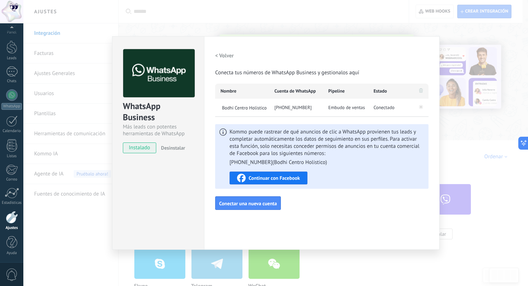
click at [342, 108] on span "Embudo de ventas" at bounding box center [346, 107] width 37 height 7
click at [245, 103] on div "Bodhi Centro Holistico" at bounding box center [242, 108] width 54 height 18
drag, startPoint x: 146, startPoint y: 193, endPoint x: 143, endPoint y: 189, distance: 5.2
click at [145, 193] on div "WhatsApp Business Más leads con potentes herramientas de WhatsApp instalado Des…" at bounding box center [158, 143] width 92 height 214
click at [351, 25] on div "WhatsApp Business Más leads con potentes herramientas de WhatsApp instalado Des…" at bounding box center [275, 143] width 504 height 286
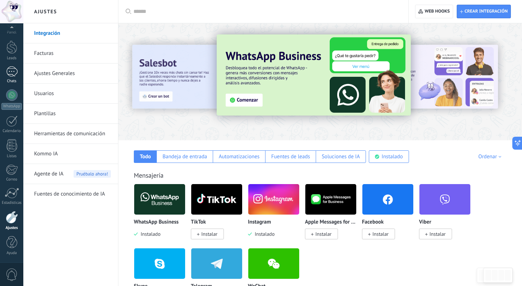
click at [12, 71] on div "1" at bounding box center [11, 71] width 11 height 10
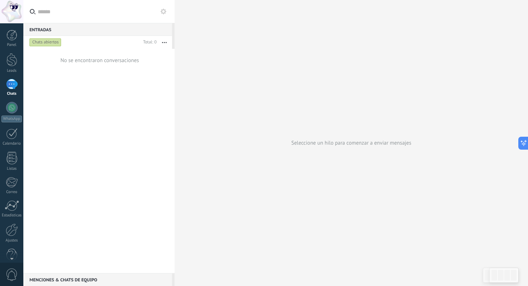
click at [125, 99] on div "No se encontraron conversaciones" at bounding box center [98, 161] width 151 height 224
click at [12, 87] on div "1" at bounding box center [11, 84] width 11 height 10
click at [12, 65] on div at bounding box center [11, 59] width 11 height 13
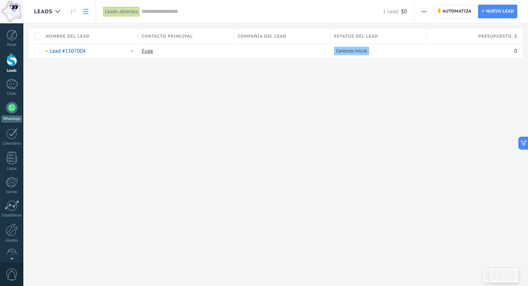
click at [11, 107] on div at bounding box center [11, 107] width 11 height 11
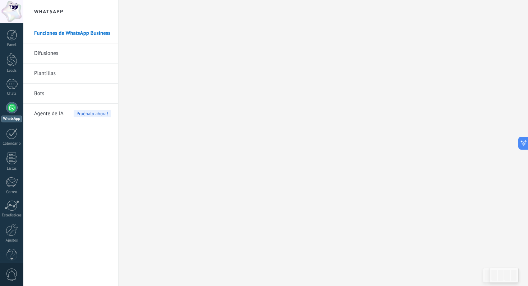
click at [73, 149] on div "Funciones de WhatsApp Business Difusiones Plantillas Bots Agente de IA Pruébalo…" at bounding box center [70, 154] width 95 height 263
click at [50, 55] on link "Difusiones" at bounding box center [72, 53] width 77 height 20
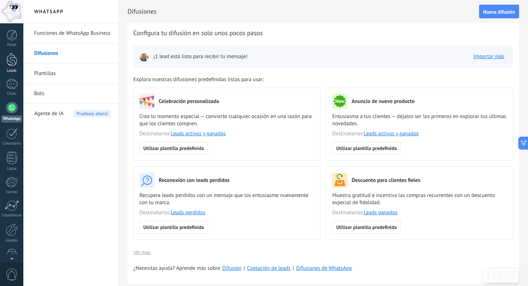
click at [15, 61] on div at bounding box center [11, 59] width 11 height 13
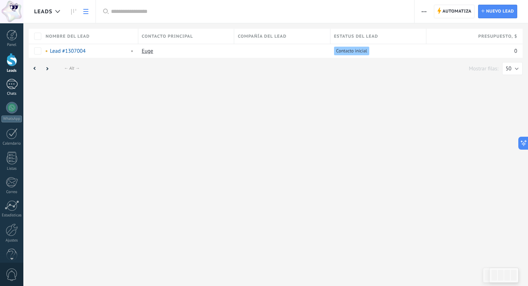
click at [11, 83] on div "1" at bounding box center [11, 84] width 11 height 10
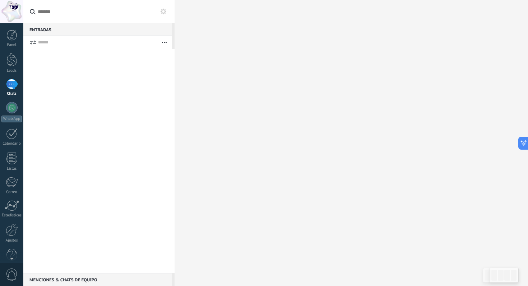
click at [127, 122] on div at bounding box center [98, 161] width 151 height 224
click at [9, 84] on div "1" at bounding box center [11, 84] width 11 height 10
click at [9, 61] on div at bounding box center [11, 59] width 11 height 13
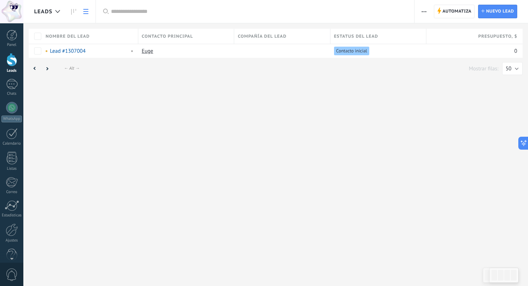
click at [78, 113] on div "Leads Automatiza Nueva difusión Editar embudo Imprimir Ajustes de la lista Impo…" at bounding box center [275, 143] width 504 height 286
click at [11, 84] on div "1" at bounding box center [11, 84] width 11 height 10
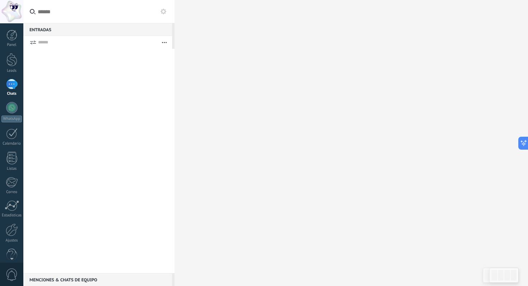
click at [11, 84] on div "1" at bounding box center [11, 84] width 11 height 10
click at [9, 61] on div at bounding box center [11, 59] width 11 height 13
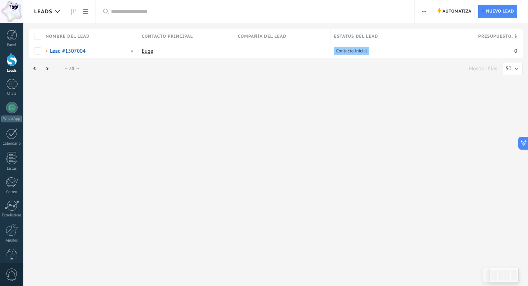
click at [113, 132] on div "Leads Automatiza Nueva difusión Editar embudo Imprimir Ajustes de la lista Impo…" at bounding box center [275, 143] width 504 height 286
click at [51, 134] on div "Leads Automatiza Nueva difusión Editar embudo Imprimir Ajustes de la lista Impo…" at bounding box center [275, 143] width 504 height 286
click at [180, 121] on div "Leads Automatiza Nueva difusión Editar embudo Imprimir Ajustes de la lista Impo…" at bounding box center [275, 143] width 504 height 286
click at [106, 102] on div "Leads Automatiza Nueva difusión Editar embudo Imprimir Ajustes de la lista Impo…" at bounding box center [275, 143] width 504 height 286
click at [14, 88] on div "1" at bounding box center [11, 84] width 11 height 10
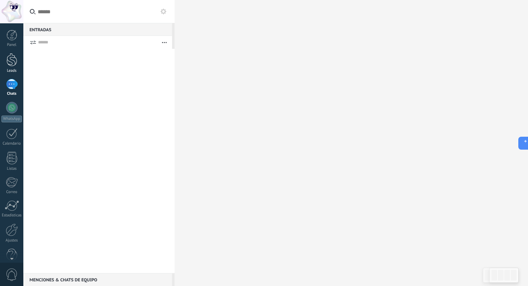
click at [15, 61] on div at bounding box center [11, 59] width 11 height 13
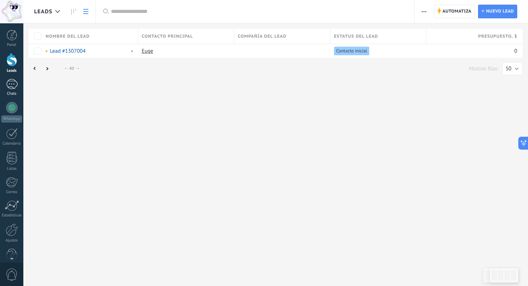
click at [10, 88] on div "1" at bounding box center [11, 84] width 11 height 10
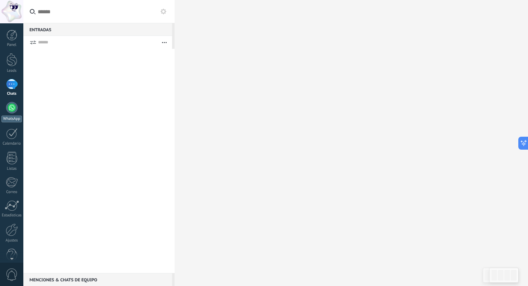
click at [15, 105] on div at bounding box center [11, 107] width 11 height 11
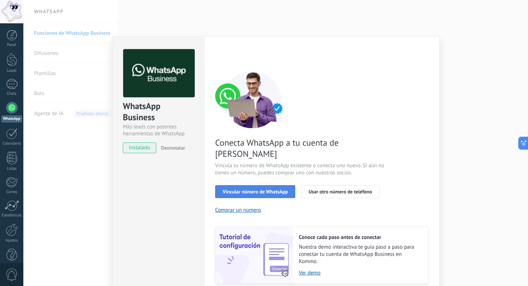
click at [267, 189] on span "Vincular número de WhatsApp" at bounding box center [255, 191] width 65 height 5
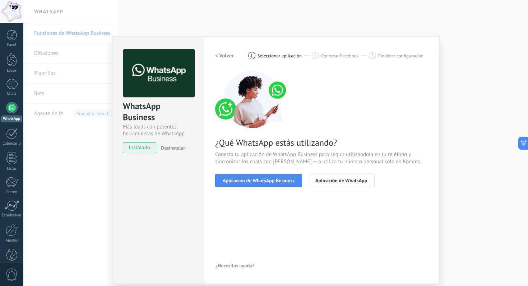
click at [267, 183] on span "Aplicación de WhatsApp Business" at bounding box center [259, 180] width 72 height 5
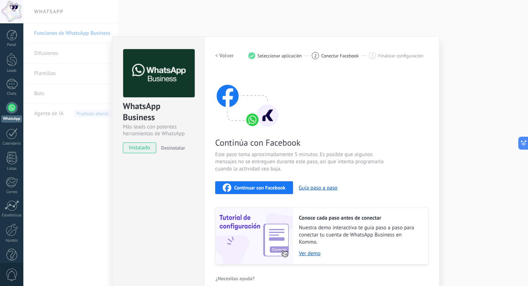
click at [84, 163] on div "WhatsApp Business Más leads con potentes herramientas de WhatsApp instalado Des…" at bounding box center [275, 143] width 504 height 286
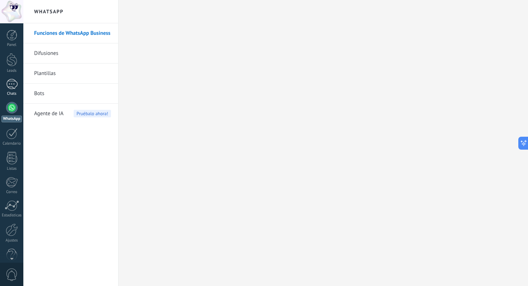
click at [13, 87] on div at bounding box center [11, 84] width 11 height 10
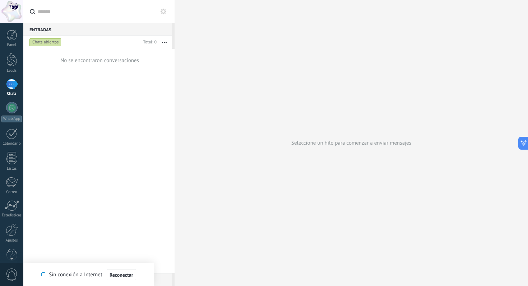
click at [108, 130] on div "No se encontraron conversaciones" at bounding box center [98, 161] width 151 height 224
click at [58, 108] on div "No se encontraron conversaciones" at bounding box center [98, 161] width 151 height 224
click at [13, 86] on div at bounding box center [11, 84] width 11 height 10
click at [88, 117] on div "No se encontraron conversaciones" at bounding box center [98, 161] width 151 height 224
click at [15, 87] on div at bounding box center [11, 84] width 11 height 10
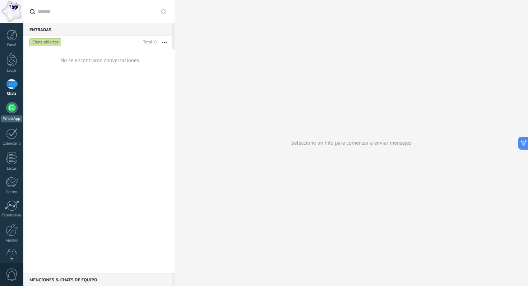
click at [12, 112] on div at bounding box center [11, 107] width 11 height 11
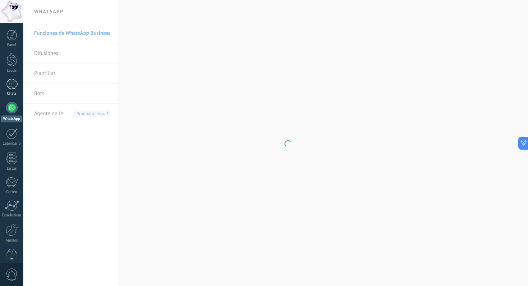
click at [8, 85] on div at bounding box center [11, 84] width 11 height 10
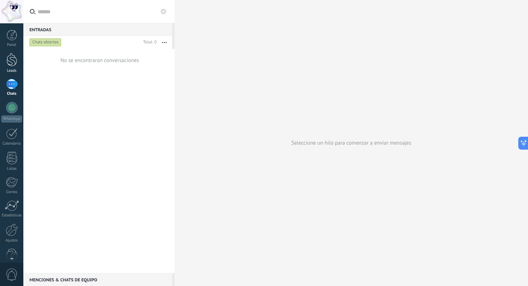
click at [13, 64] on div at bounding box center [11, 59] width 11 height 13
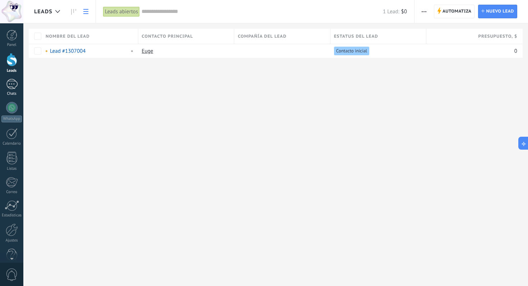
click at [12, 88] on div at bounding box center [11, 84] width 11 height 10
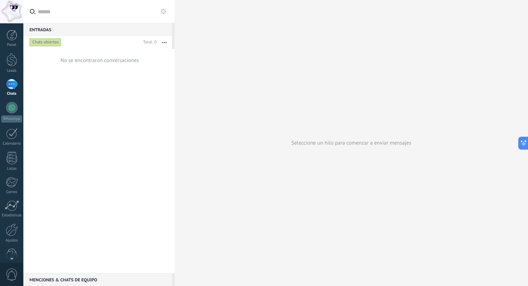
click at [85, 134] on div "No se encontraron conversaciones" at bounding box center [98, 161] width 151 height 224
